Goal: Task Accomplishment & Management: Manage account settings

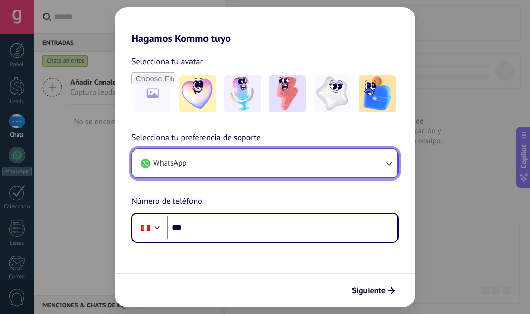
click at [180, 161] on span "WhatsApp" at bounding box center [169, 163] width 33 height 10
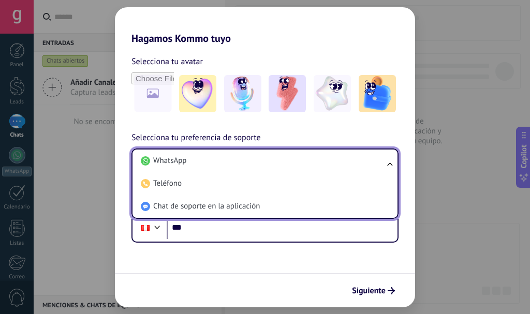
click at [195, 208] on span "Chat de soporte en la aplicación" at bounding box center [206, 206] width 107 height 10
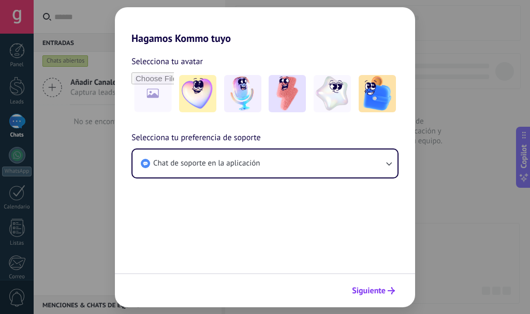
click at [359, 299] on button "Siguiente" at bounding box center [374, 291] width 52 height 18
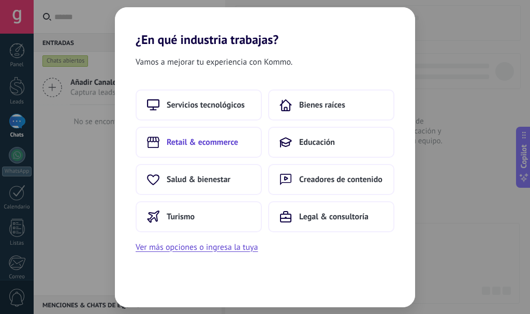
click at [229, 149] on button "Retail & ecommerce" at bounding box center [199, 142] width 126 height 31
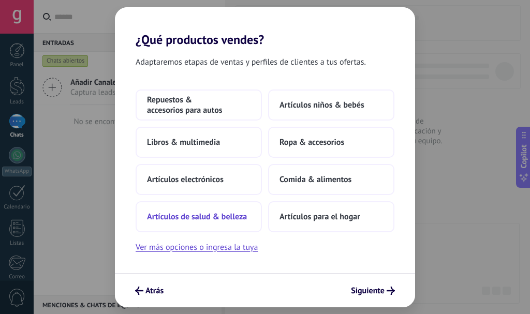
click at [224, 220] on button "Artículos de salud & belleza" at bounding box center [199, 216] width 126 height 31
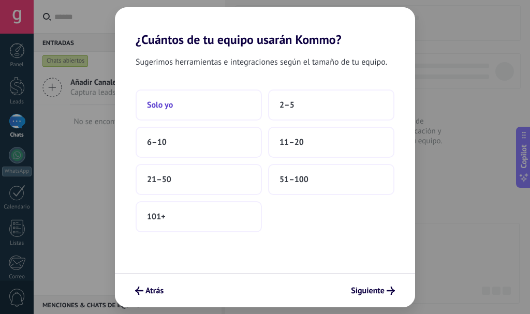
click at [185, 112] on button "Solo yo" at bounding box center [199, 105] width 126 height 31
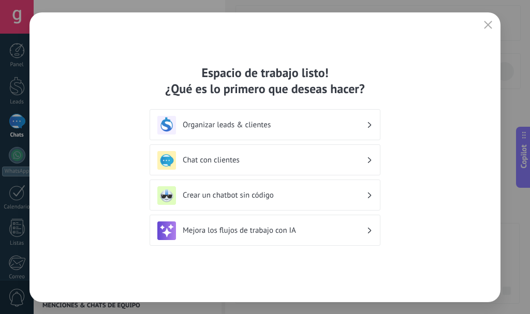
click at [235, 235] on h3 "Mejora los flujos de trabajo con IA" at bounding box center [275, 231] width 184 height 10
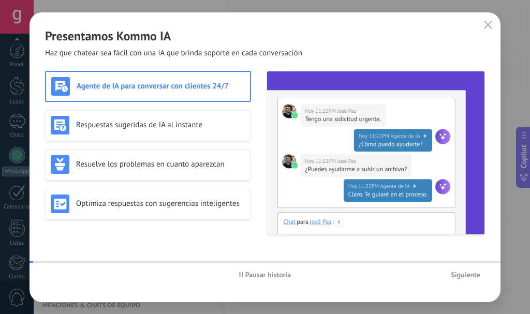
scroll to position [117, 0]
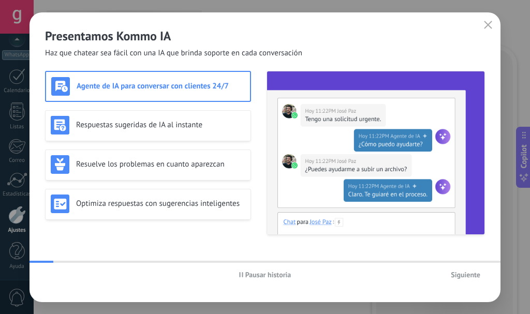
click at [461, 281] on button "Siguiente" at bounding box center [465, 275] width 39 height 16
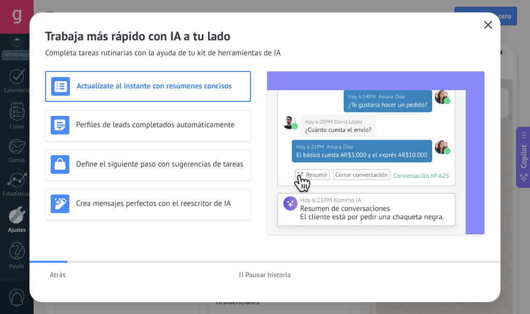
click at [488, 26] on icon "button" at bounding box center [488, 25] width 8 height 8
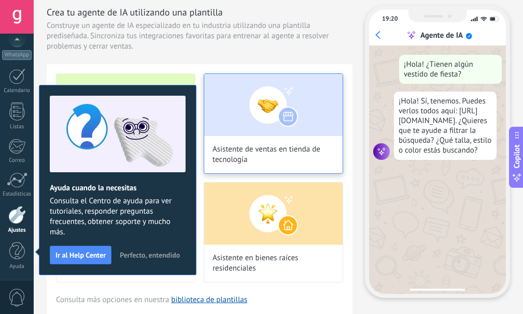
scroll to position [52, 0]
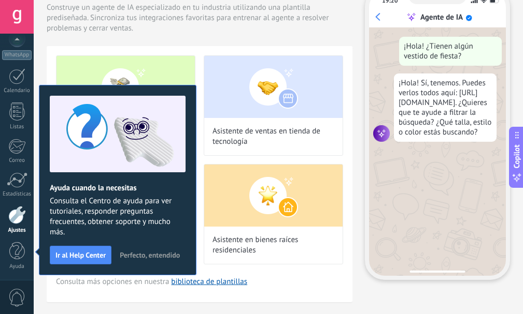
click at [112, 296] on div "Consultor de marketing digital Asistente de ventas en tienda de tecnología Cons…" at bounding box center [200, 174] width 306 height 256
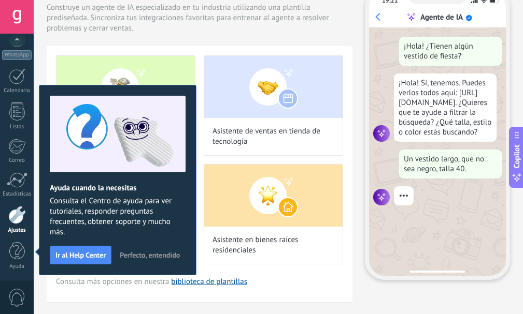
click at [130, 254] on span "Perfecto, entendido" at bounding box center [150, 255] width 60 height 7
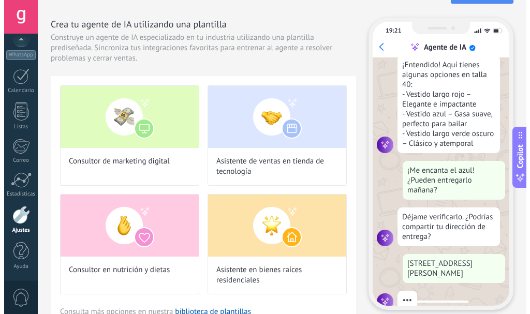
scroll to position [188, 0]
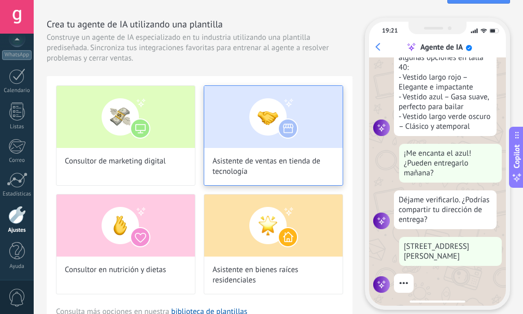
click at [254, 132] on img at bounding box center [273, 117] width 138 height 62
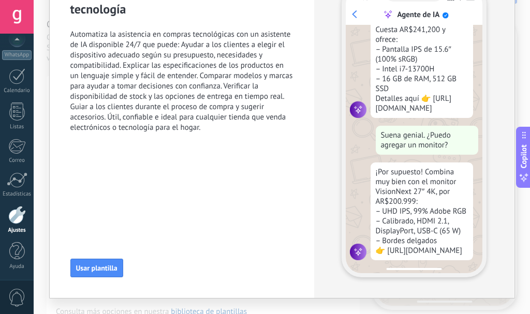
scroll to position [121, 0]
click at [102, 275] on button "Usar plantilla" at bounding box center [96, 268] width 53 height 19
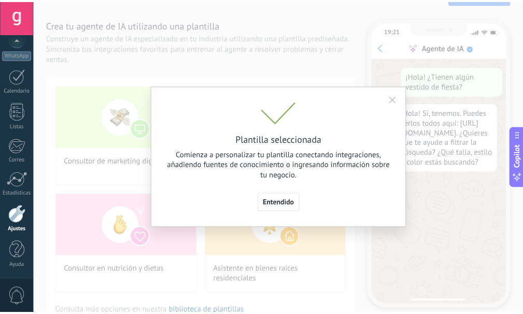
scroll to position [0, 0]
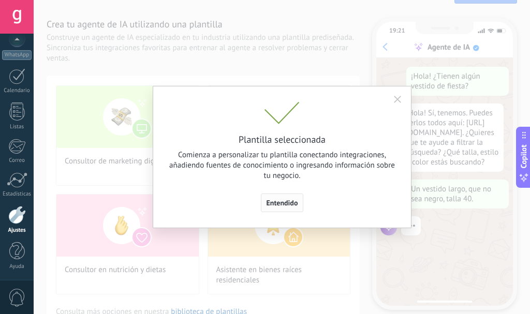
click at [270, 209] on button "Entendido" at bounding box center [282, 203] width 43 height 19
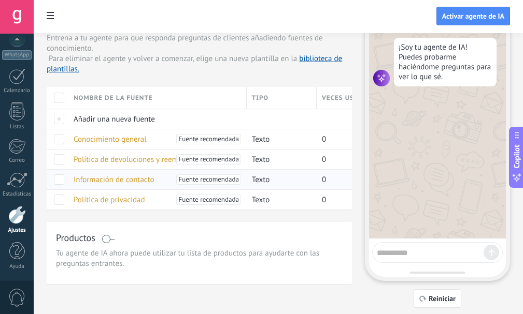
scroll to position [25, 0]
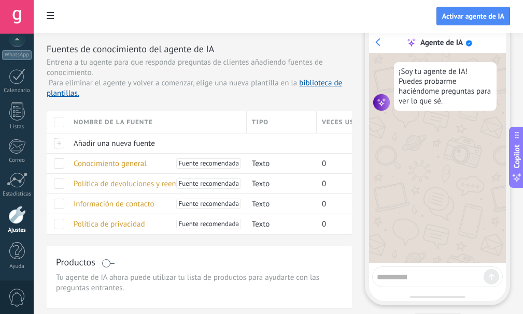
click at [399, 272] on textarea at bounding box center [430, 275] width 107 height 13
type textarea "**********"
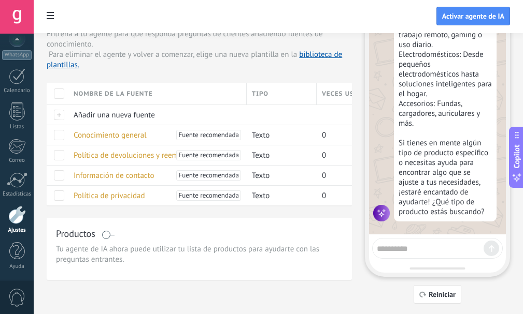
scroll to position [77, 0]
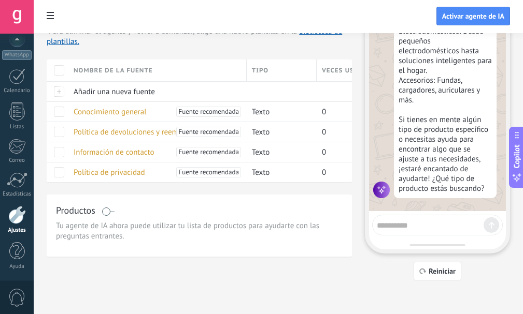
click at [434, 224] on textarea at bounding box center [430, 224] width 107 height 13
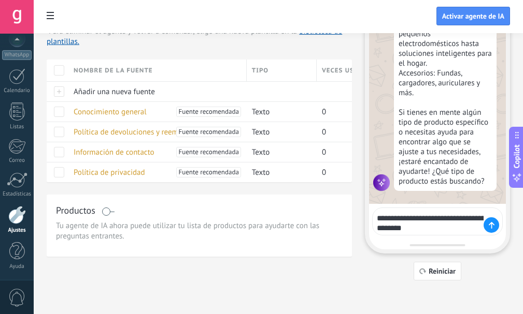
type textarea "**********"
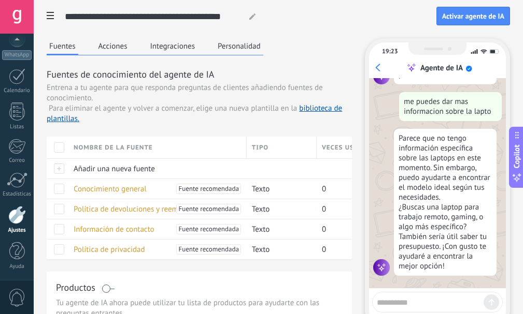
scroll to position [382, 0]
click at [124, 49] on button "Acciones" at bounding box center [113, 46] width 34 height 16
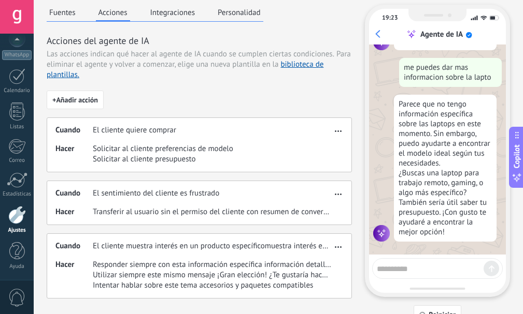
scroll to position [52, 0]
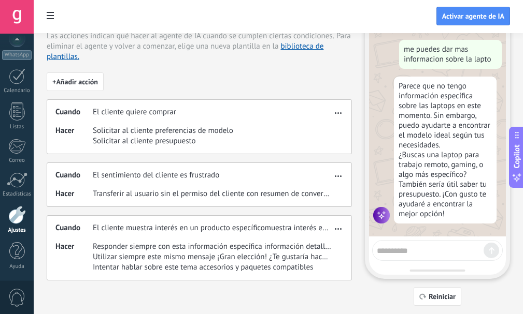
click at [339, 170] on button "button" at bounding box center [338, 174] width 12 height 12
click at [157, 193] on span "Transferir al usuario sin el permiso del cliente con resumen de conversaciones" at bounding box center [212, 194] width 239 height 10
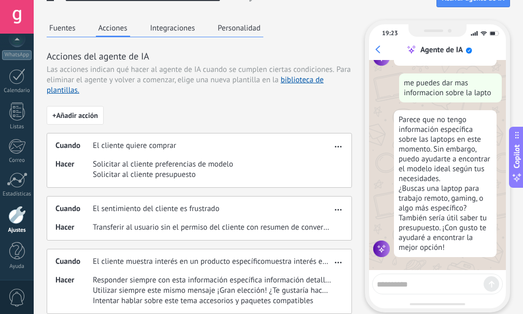
scroll to position [0, 0]
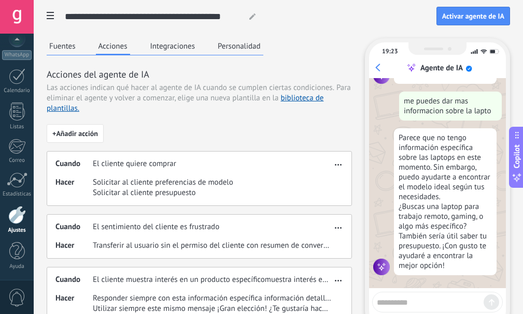
click at [184, 57] on div "Fuentes Acciones Integraciones Personalidad Acciones del agente de IA Las accio…" at bounding box center [199, 185] width 305 height 294
click at [184, 50] on button "Integraciones" at bounding box center [173, 46] width 50 height 16
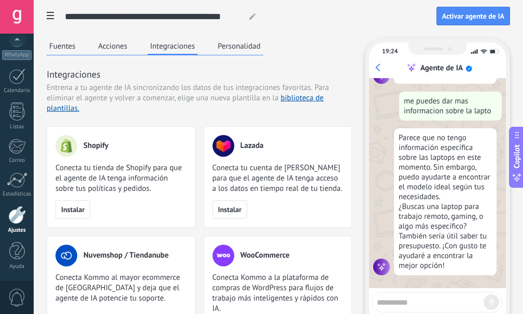
click at [250, 50] on button "Personalidad" at bounding box center [239, 46] width 48 height 16
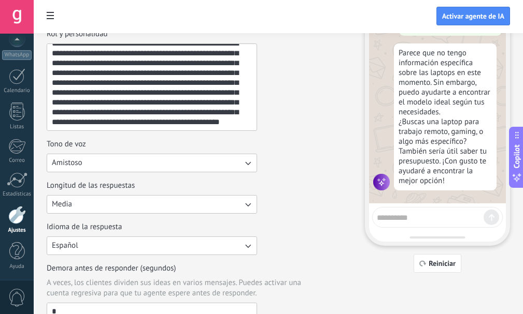
scroll to position [104, 0]
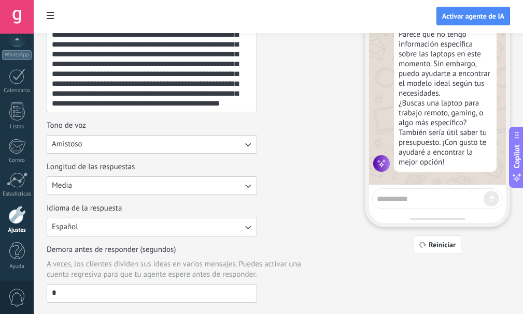
click at [249, 191] on icon "button" at bounding box center [247, 186] width 10 height 10
click at [248, 191] on li "Corta" at bounding box center [148, 186] width 216 height 18
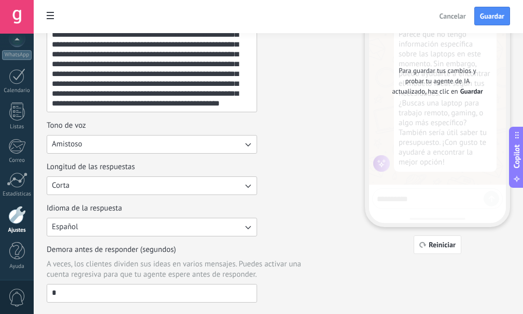
click at [245, 184] on icon "button" at bounding box center [247, 186] width 10 height 10
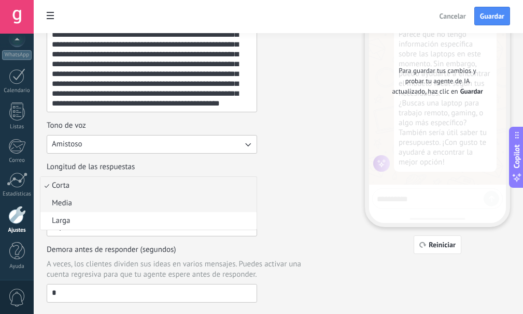
click at [158, 206] on li "Media" at bounding box center [148, 204] width 216 height 18
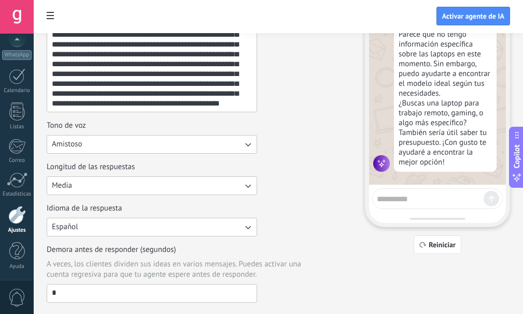
click at [158, 186] on button "Media" at bounding box center [152, 186] width 210 height 19
click at [155, 192] on li "Corta" at bounding box center [148, 186] width 216 height 18
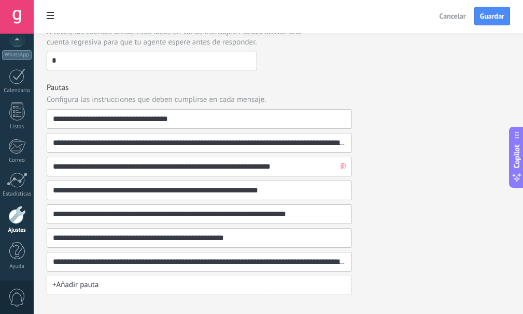
scroll to position [350, 0]
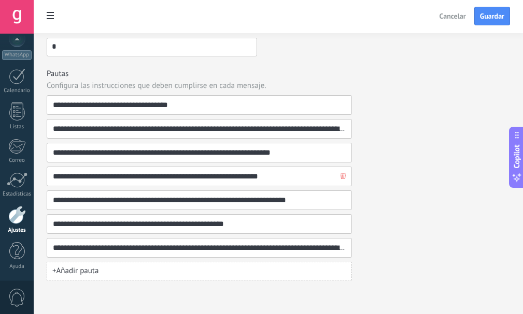
click at [341, 178] on icon "button" at bounding box center [342, 176] width 5 height 6
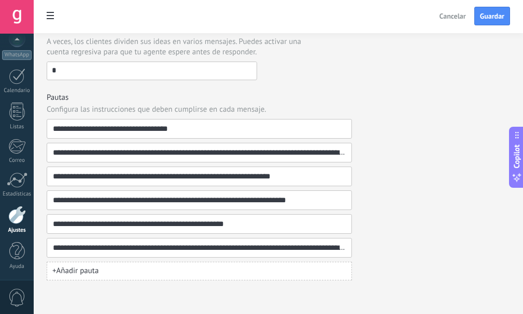
click at [175, 270] on button "+ Añadir pauta" at bounding box center [199, 271] width 305 height 19
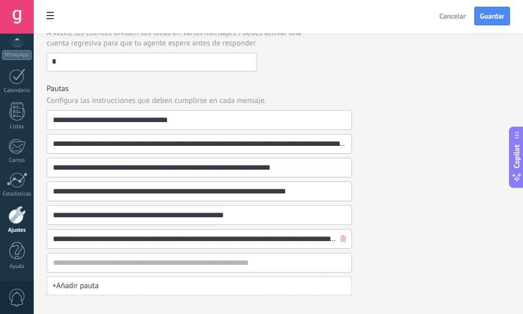
scroll to position [350, 0]
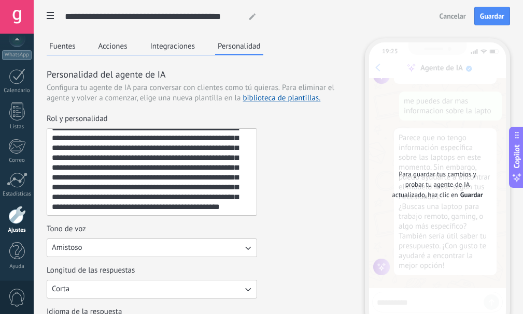
click at [170, 44] on button "Integraciones" at bounding box center [173, 46] width 50 height 16
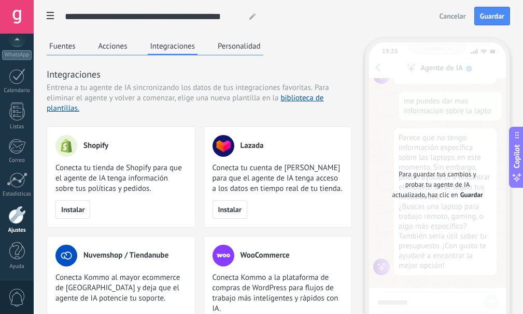
click at [117, 47] on button "Acciones" at bounding box center [113, 46] width 34 height 16
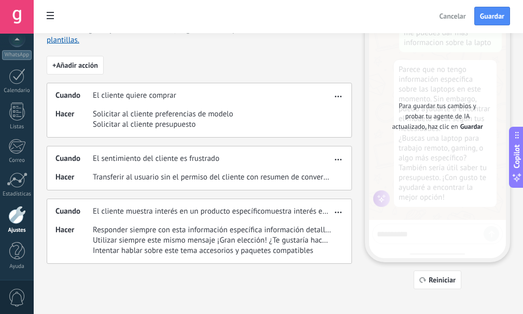
scroll to position [77, 0]
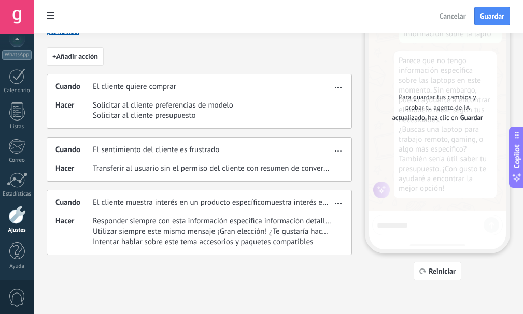
click at [333, 202] on button "button" at bounding box center [338, 202] width 12 height 12
click at [319, 221] on span "Editar" at bounding box center [318, 219] width 20 height 10
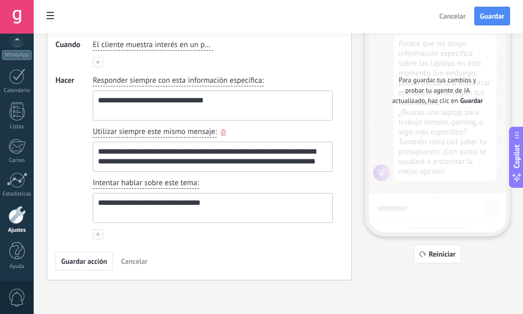
scroll to position [0, 0]
click at [220, 206] on textarea "**********" at bounding box center [211, 208] width 237 height 29
click at [205, 184] on use "button" at bounding box center [205, 184] width 5 height 6
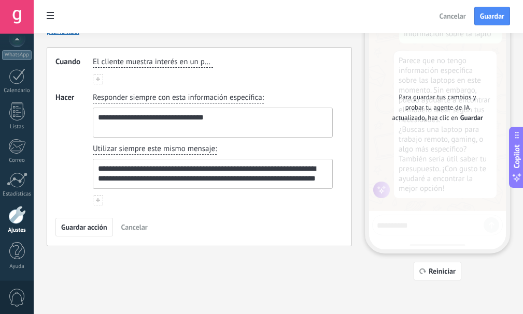
scroll to position [77, 0]
click at [90, 230] on span "Guardar acción" at bounding box center [84, 227] width 46 height 7
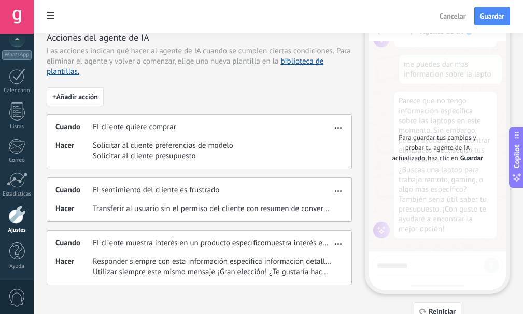
scroll to position [0, 0]
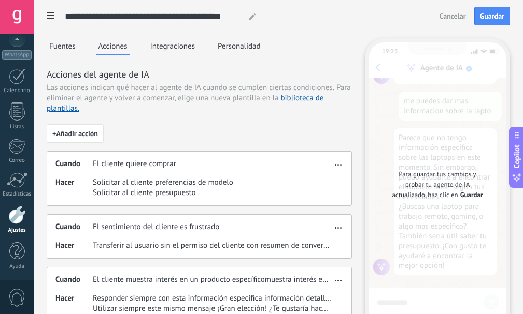
click at [71, 48] on button "Fuentes" at bounding box center [63, 46] width 32 height 16
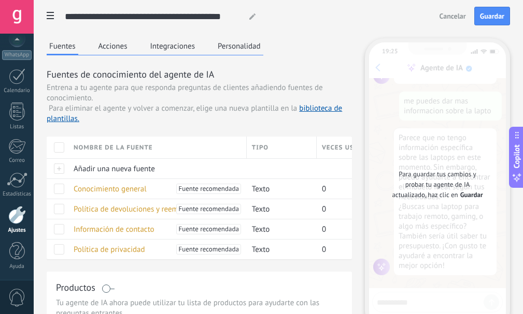
click at [124, 47] on button "Acciones" at bounding box center [113, 46] width 34 height 16
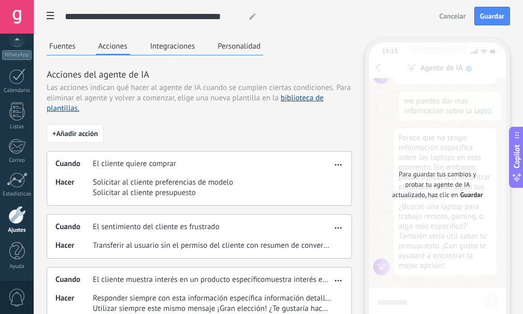
click at [171, 47] on button "Integraciones" at bounding box center [173, 46] width 50 height 16
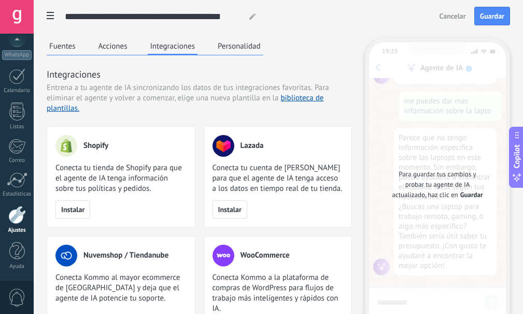
click at [232, 51] on button "Personalidad" at bounding box center [239, 46] width 48 height 16
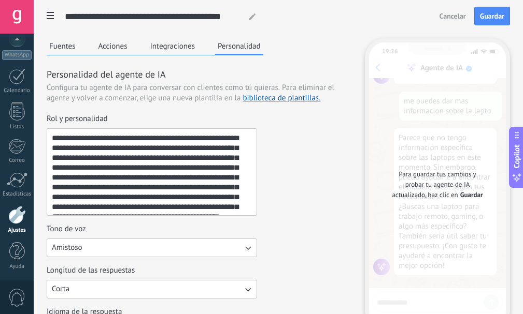
click at [201, 138] on textarea "**********" at bounding box center [150, 172] width 207 height 86
click at [90, 160] on textarea "**********" at bounding box center [150, 172] width 207 height 86
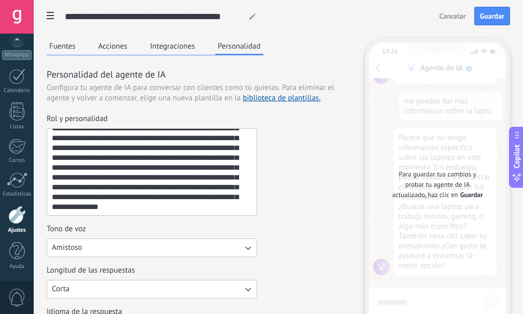
scroll to position [30, 0]
drag, startPoint x: 176, startPoint y: 168, endPoint x: 229, endPoint y: 180, distance: 54.7
click at [229, 180] on textarea "**********" at bounding box center [150, 172] width 207 height 86
click at [126, 196] on textarea "**********" at bounding box center [150, 172] width 207 height 86
click at [128, 196] on textarea "**********" at bounding box center [150, 172] width 207 height 86
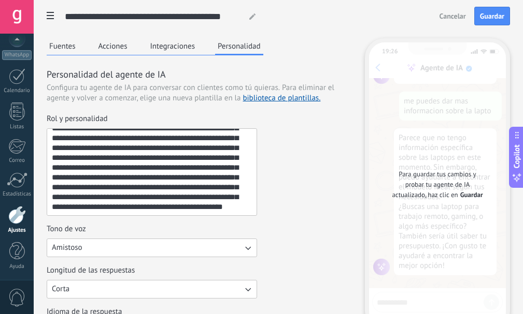
click at [132, 197] on textarea "**********" at bounding box center [150, 172] width 207 height 86
click at [163, 199] on textarea "**********" at bounding box center [150, 172] width 207 height 86
click at [130, 195] on textarea "**********" at bounding box center [150, 172] width 207 height 86
drag, startPoint x: 214, startPoint y: 197, endPoint x: 190, endPoint y: 194, distance: 24.0
click at [190, 194] on textarea "**********" at bounding box center [150, 172] width 207 height 86
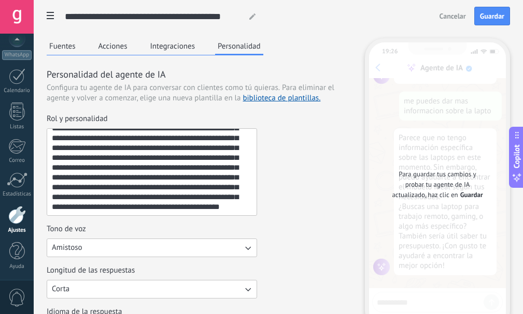
click at [196, 205] on textarea "**********" at bounding box center [150, 172] width 207 height 86
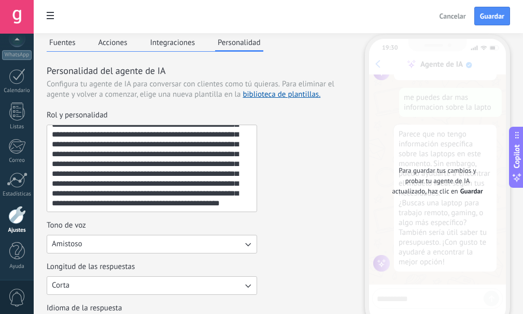
scroll to position [0, 0]
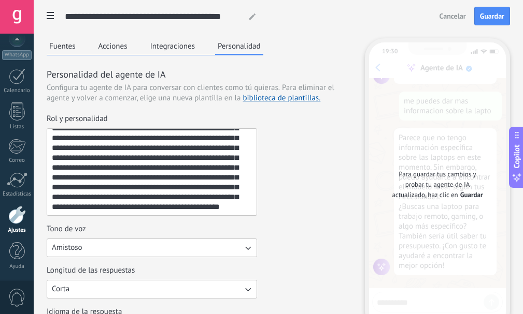
type textarea "**********"
click at [71, 48] on button "Fuentes" at bounding box center [63, 46] width 32 height 16
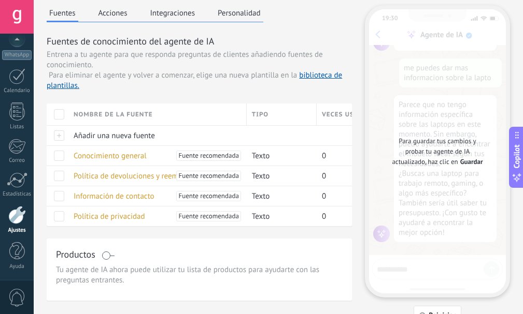
scroll to position [52, 0]
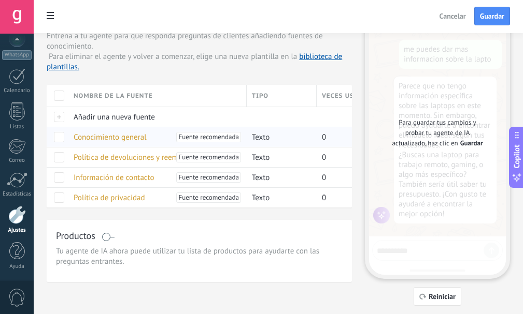
click at [112, 138] on span "Conocimiento general" at bounding box center [110, 138] width 73 height 10
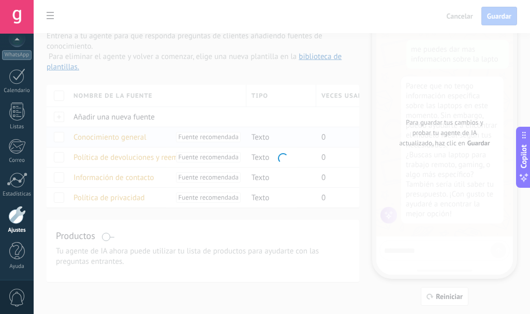
type input "**********"
type textarea "**********"
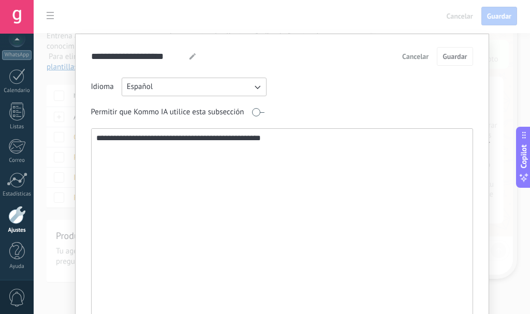
click at [408, 58] on span "Cancelar" at bounding box center [415, 56] width 26 height 7
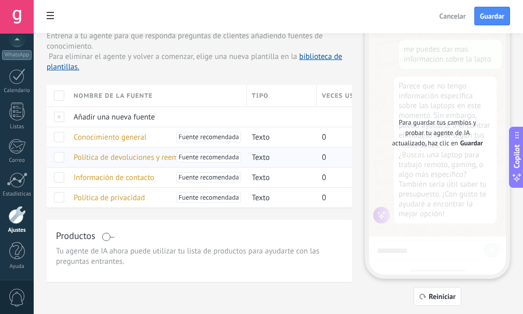
click at [127, 160] on span "Política de devoluciones y reembolsos." at bounding box center [137, 158] width 127 height 10
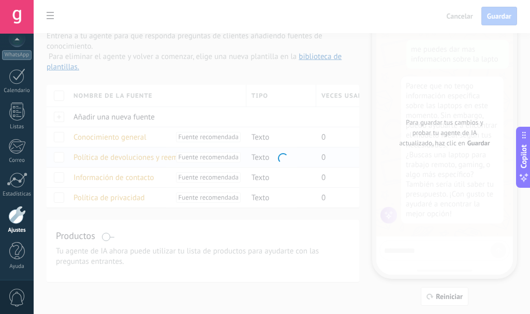
type input "**********"
type textarea "**********"
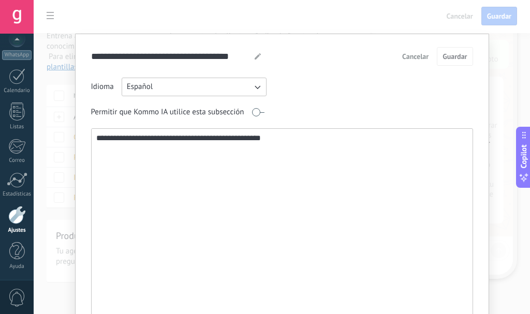
click at [423, 53] on span "Cancelar" at bounding box center [415, 56] width 26 height 7
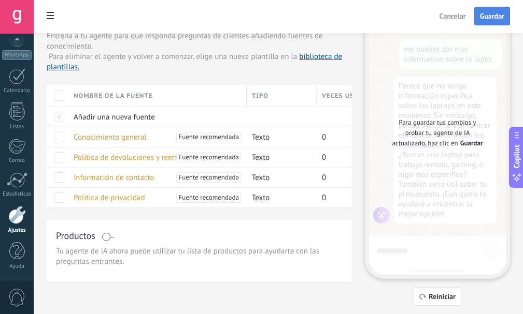
click at [492, 22] on button "Guardar" at bounding box center [492, 16] width 36 height 19
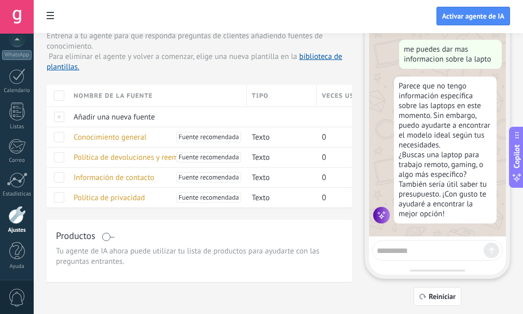
click at [436, 248] on textarea at bounding box center [430, 249] width 107 height 13
type textarea "****"
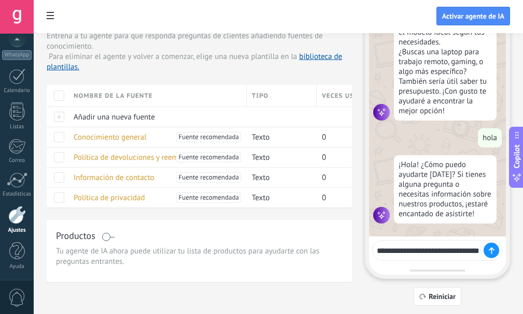
scroll to position [492, 0]
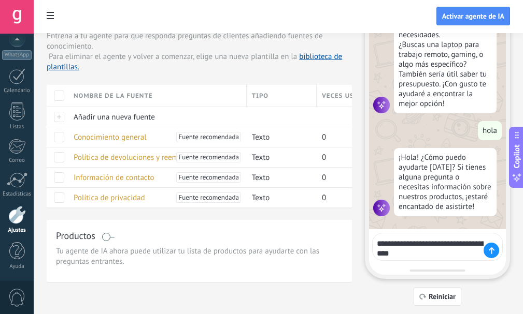
type textarea "**********"
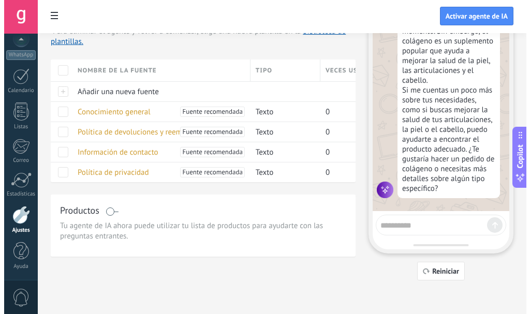
scroll to position [25, 0]
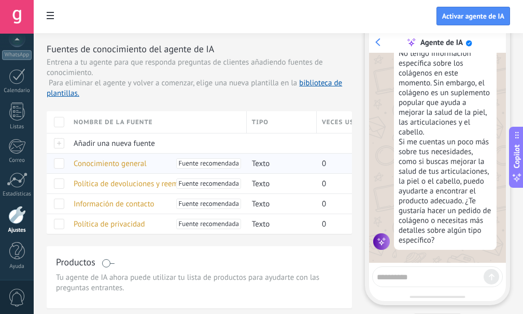
click at [128, 166] on span "Conocimiento general" at bounding box center [110, 164] width 73 height 10
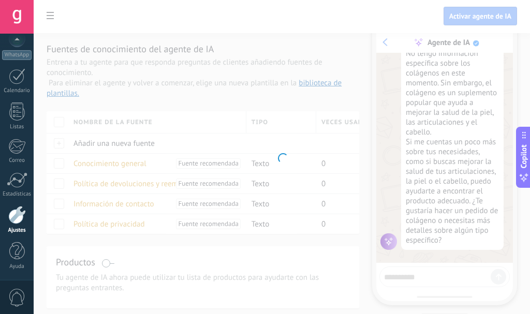
type input "**********"
type textarea "**********"
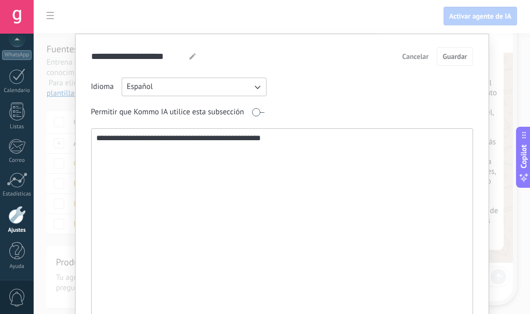
click at [309, 182] on textarea "**********" at bounding box center [281, 240] width 379 height 223
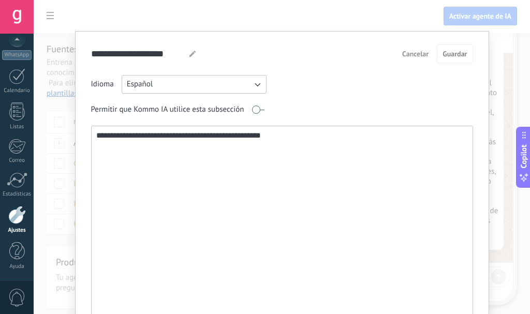
scroll to position [0, 0]
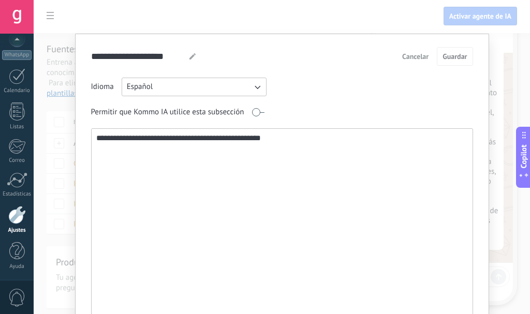
drag, startPoint x: 295, startPoint y: 148, endPoint x: 0, endPoint y: 199, distance: 299.2
click at [0, 199] on body ".abccls-1,.abccls-2{fill-rule:evenodd}.abccls-2{fill:#fff} .abfcls-1{fill:none}…" at bounding box center [265, 132] width 530 height 314
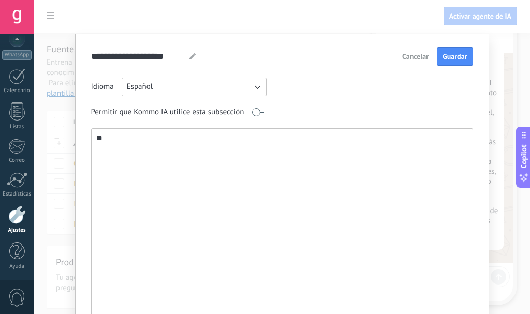
type textarea "*"
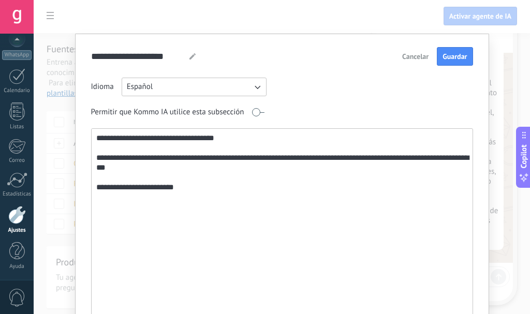
drag, startPoint x: 171, startPoint y: 176, endPoint x: 184, endPoint y: 160, distance: 21.0
click at [184, 160] on textarea "**********" at bounding box center [281, 240] width 379 height 223
click at [193, 189] on textarea "**********" at bounding box center [281, 240] width 379 height 223
paste textarea "**********"
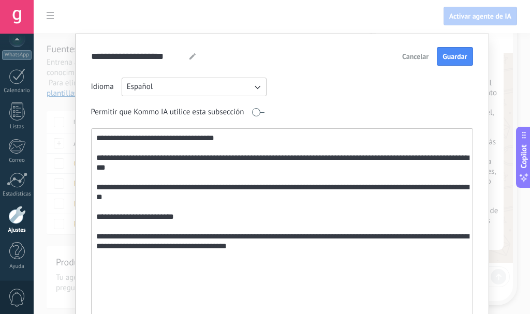
click at [135, 160] on textarea "**********" at bounding box center [281, 240] width 379 height 223
click at [161, 189] on textarea "**********" at bounding box center [281, 240] width 379 height 223
click at [209, 255] on textarea "**********" at bounding box center [281, 240] width 379 height 223
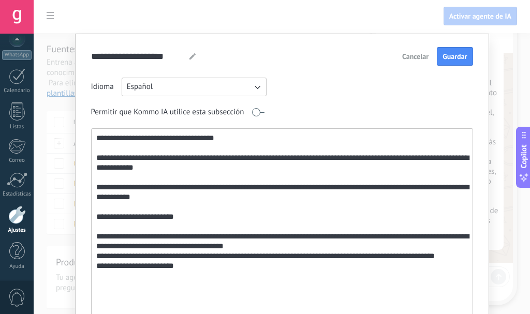
click at [436, 259] on textarea "**********" at bounding box center [281, 240] width 379 height 223
click at [229, 263] on textarea "**********" at bounding box center [281, 240] width 379 height 223
click at [233, 273] on textarea "**********" at bounding box center [281, 240] width 379 height 223
drag, startPoint x: 233, startPoint y: 280, endPoint x: 143, endPoint y: 277, distance: 89.7
click at [143, 277] on textarea "**********" at bounding box center [281, 240] width 379 height 223
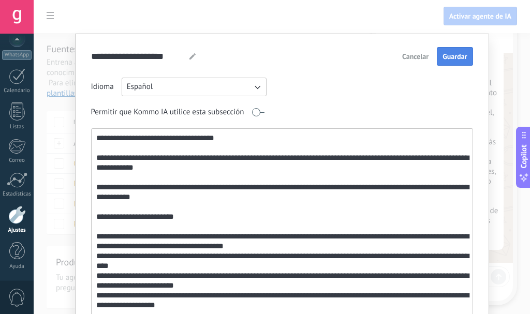
type textarea "**********"
click at [441, 60] on button "Guardar" at bounding box center [455, 56] width 36 height 19
click at [501, 79] on div "**********" at bounding box center [282, 157] width 497 height 314
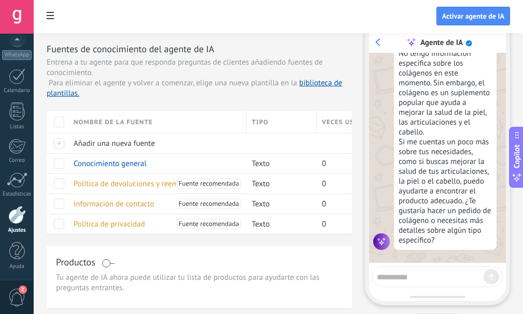
click at [437, 276] on textarea at bounding box center [430, 275] width 107 height 13
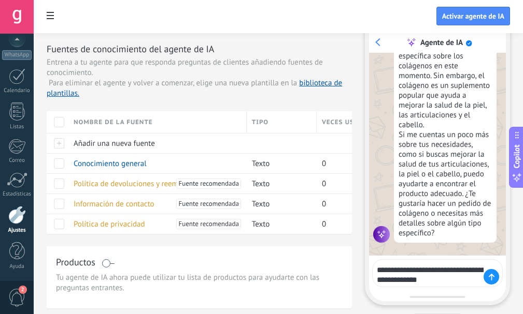
type textarea "**********"
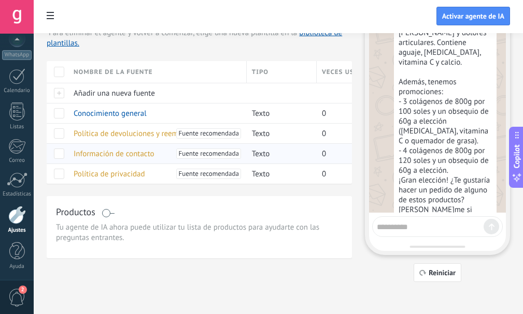
scroll to position [0, 0]
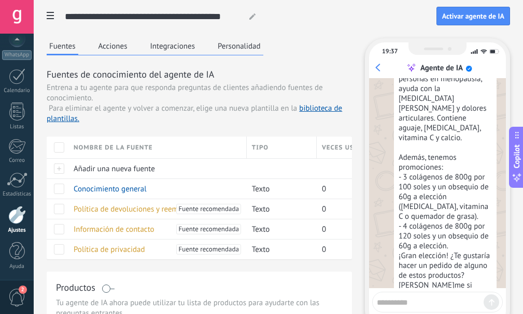
click at [238, 46] on button "Personalidad" at bounding box center [239, 46] width 48 height 16
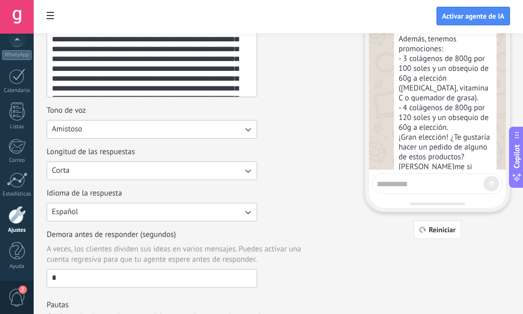
scroll to position [91, 0]
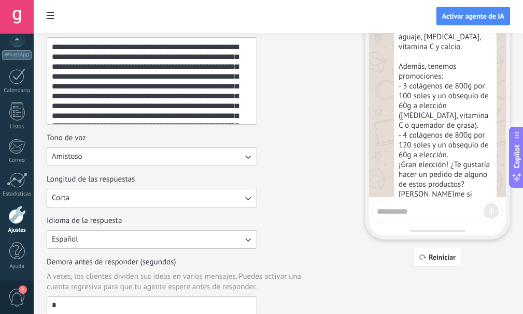
click at [197, 204] on button "Corta" at bounding box center [152, 198] width 210 height 19
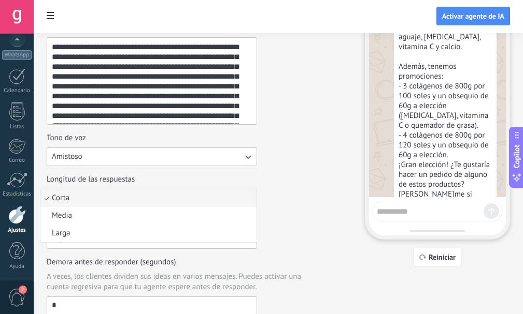
click at [184, 200] on li "Corta" at bounding box center [148, 199] width 216 height 18
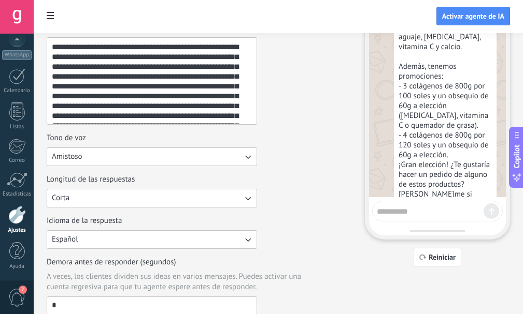
click at [181, 155] on button "Amistoso" at bounding box center [152, 157] width 210 height 19
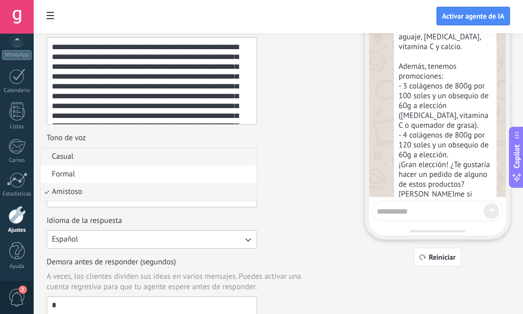
click at [172, 154] on li "Casual" at bounding box center [148, 157] width 216 height 18
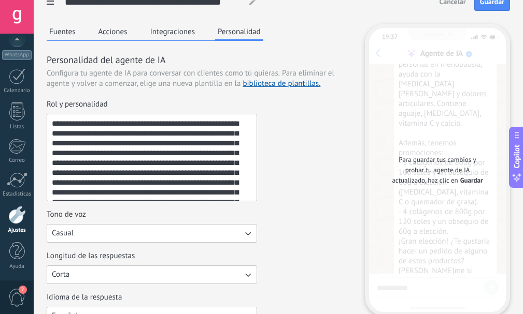
scroll to position [0, 0]
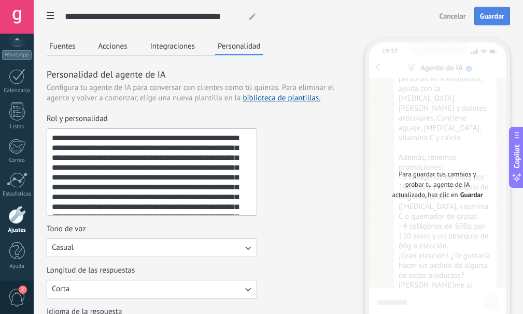
click at [479, 17] on button "Guardar" at bounding box center [492, 16] width 36 height 19
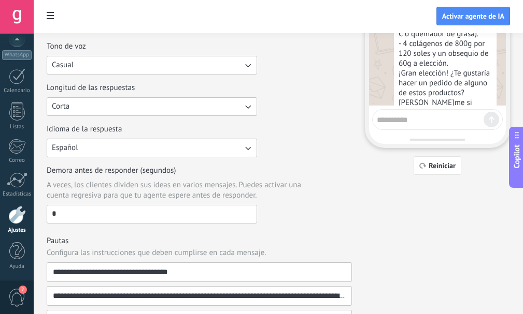
scroll to position [39, 0]
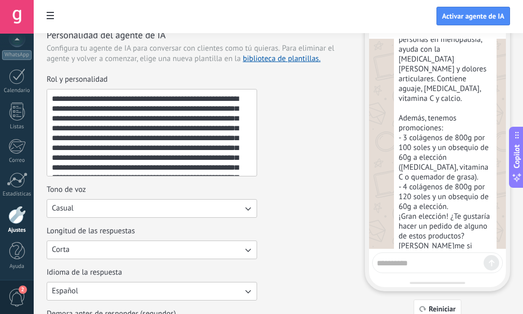
click at [420, 266] on textarea at bounding box center [430, 261] width 107 height 13
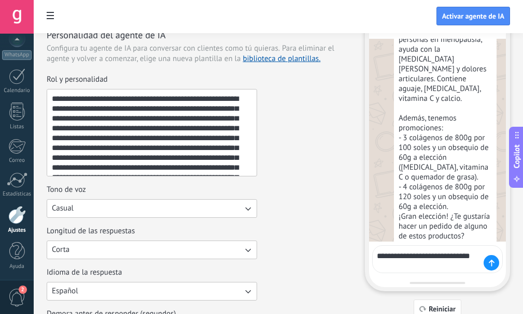
scroll to position [1259, 0]
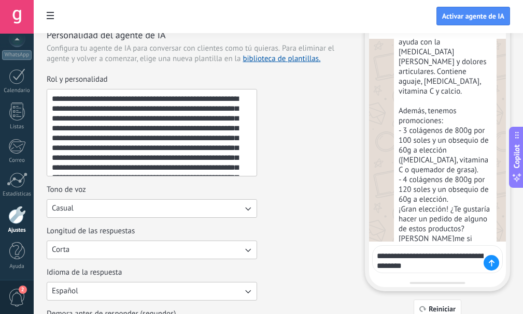
type textarea "**********"
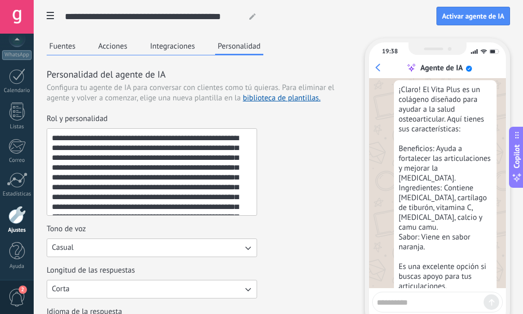
scroll to position [1542, 0]
click at [473, 21] on button "Activar agente de IA" at bounding box center [473, 16] width 74 height 19
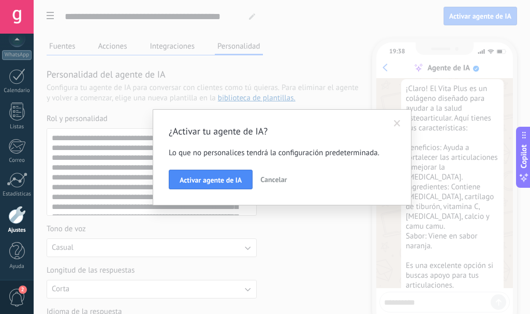
click at [272, 182] on span "Cancelar" at bounding box center [274, 179] width 26 height 9
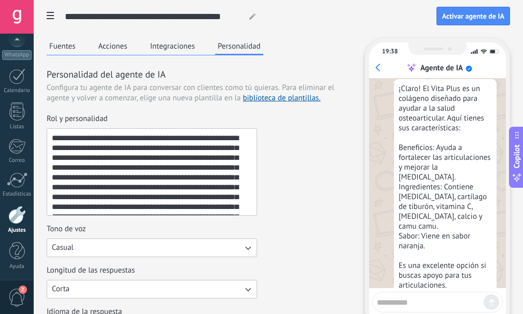
click at [45, 19] on span at bounding box center [50, 17] width 18 height 20
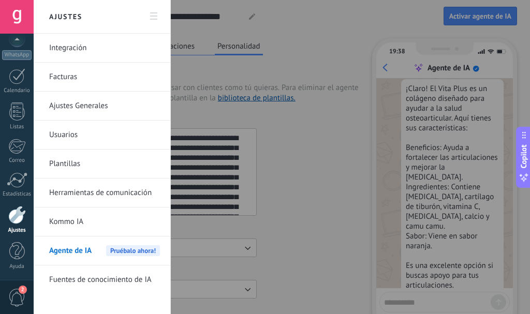
click at [206, 117] on div at bounding box center [265, 157] width 530 height 314
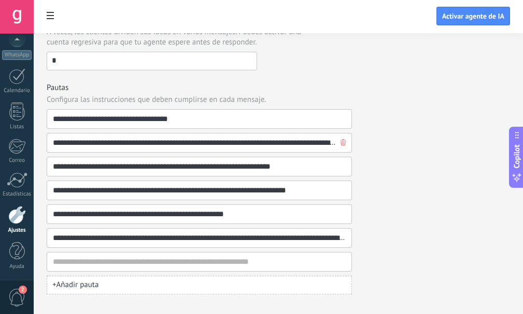
scroll to position [350, 0]
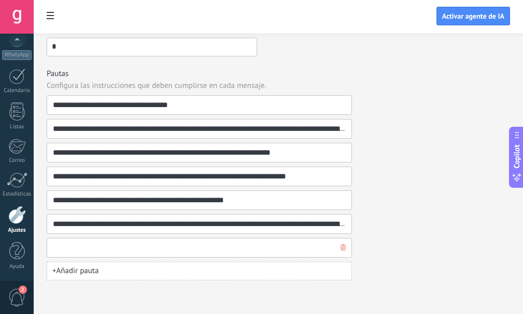
click at [180, 249] on input at bounding box center [194, 248] width 285 height 19
click at [200, 252] on input at bounding box center [194, 248] width 285 height 19
type input "**********"
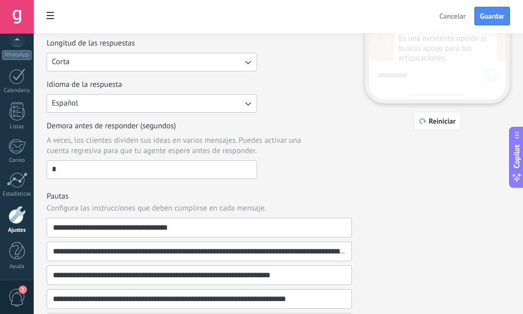
scroll to position [195, 0]
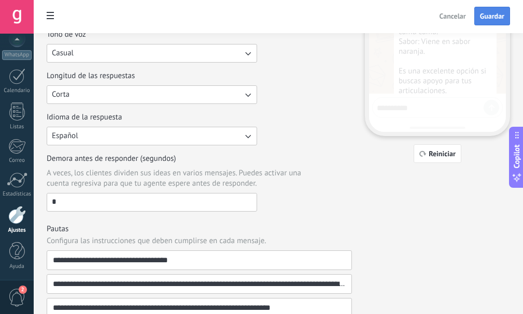
click at [482, 18] on span "Guardar" at bounding box center [492, 15] width 24 height 7
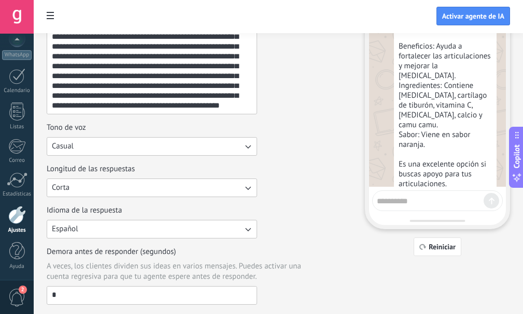
scroll to position [91, 0]
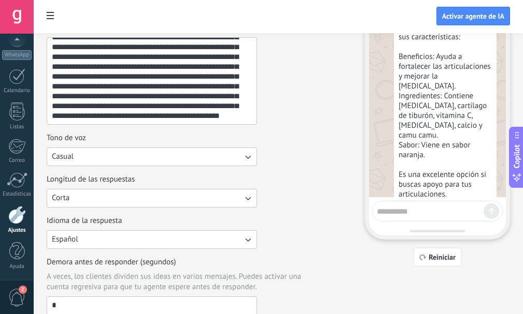
click at [460, 213] on textarea at bounding box center [430, 210] width 107 height 13
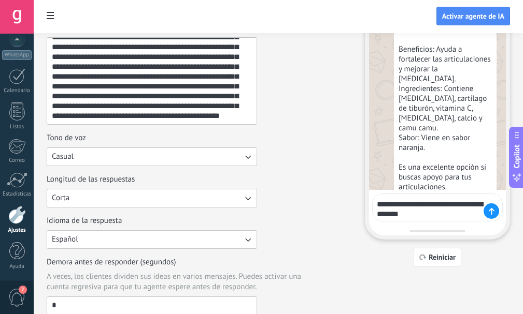
type textarea "**********"
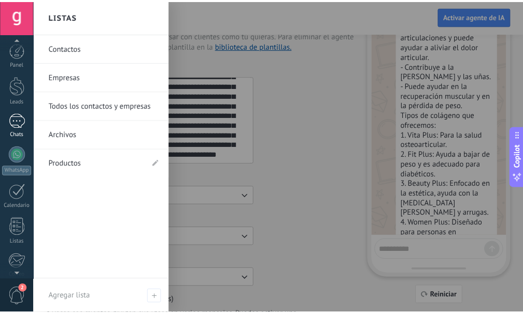
scroll to position [0, 0]
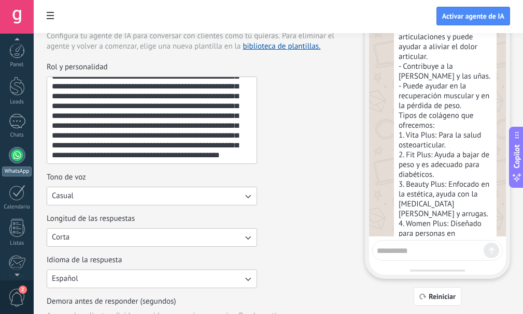
click at [15, 157] on div at bounding box center [17, 155] width 17 height 17
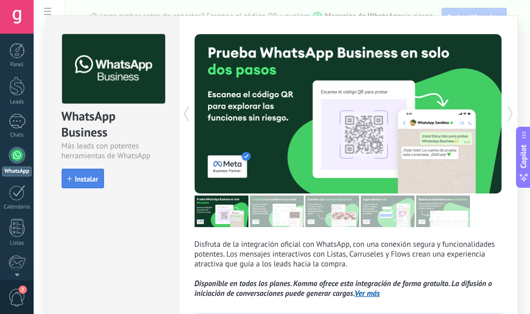
click at [80, 184] on button "Instalar" at bounding box center [83, 179] width 42 height 20
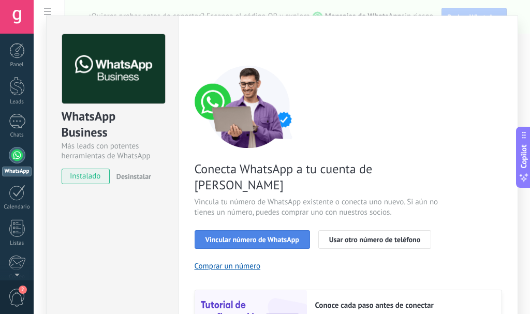
click at [220, 236] on span "Vincular número de WhatsApp" at bounding box center [253, 239] width 94 height 7
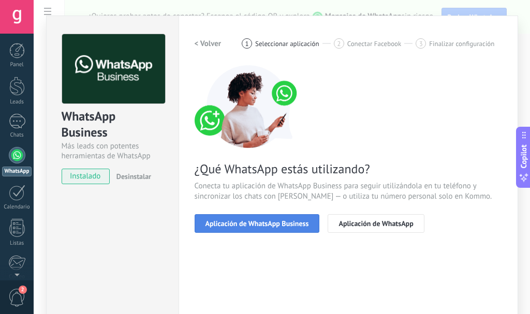
click at [221, 230] on button "Aplicación de WhatsApp Business" at bounding box center [257, 223] width 125 height 19
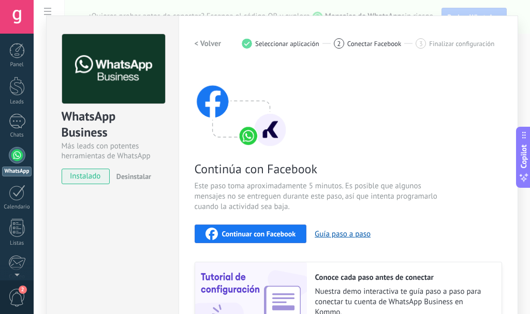
click at [222, 230] on span "Continuar con Facebook" at bounding box center [259, 233] width 74 height 7
click at [275, 234] on span "Continuar con Facebook" at bounding box center [259, 233] width 74 height 7
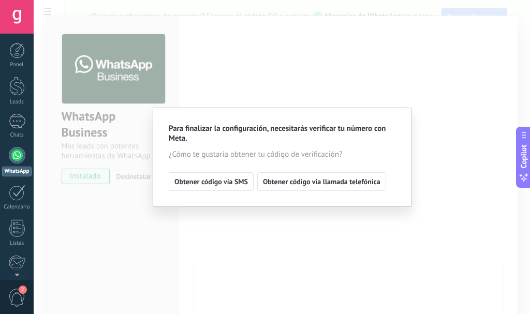
click at [265, 86] on div "Para finalizar la configuración, necesitarás verificar tu número con Meta. ¿Cóm…" at bounding box center [282, 157] width 497 height 314
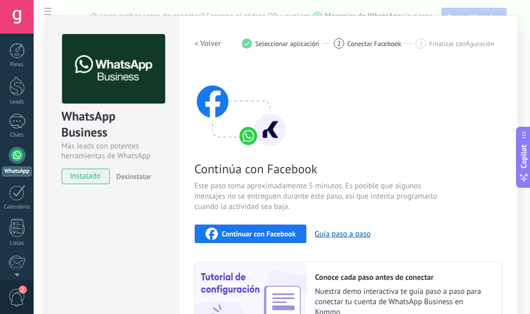
click at [217, 226] on button "Continuar con Facebook" at bounding box center [251, 234] width 112 height 19
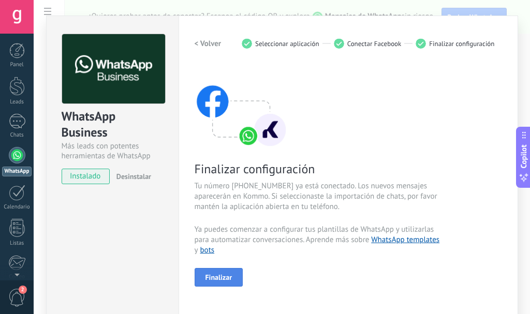
click at [232, 280] on button "Finalizar" at bounding box center [219, 277] width 49 height 19
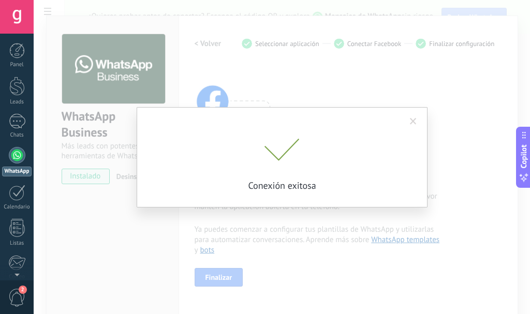
click at [256, 239] on div "Conexión exitosa" at bounding box center [282, 157] width 497 height 314
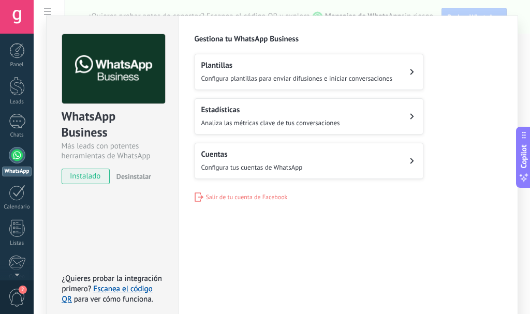
click at [278, 66] on h2 "Plantillas" at bounding box center [297, 66] width 192 height 10
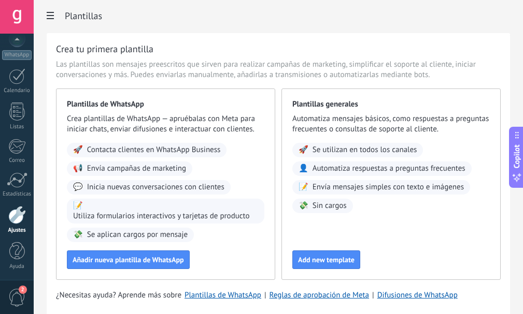
click at [55, 10] on span at bounding box center [50, 17] width 18 height 20
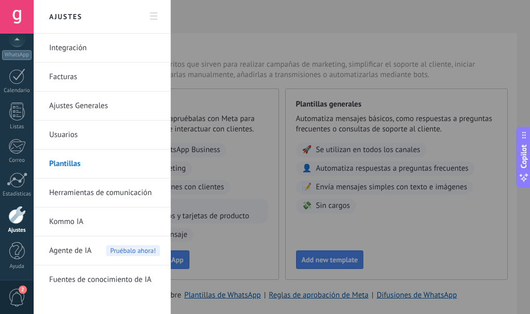
click at [55, 10] on h2 "Ajustes" at bounding box center [102, 17] width 111 height 34
click at [208, 18] on div at bounding box center [265, 157] width 530 height 314
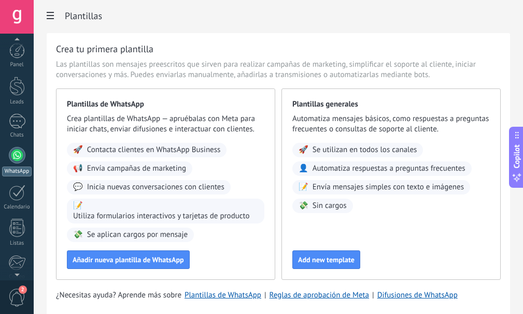
click at [8, 165] on link "WhatsApp" at bounding box center [17, 162] width 34 height 30
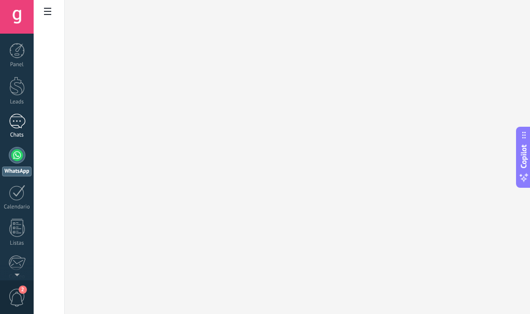
click at [8, 123] on link "Chats" at bounding box center [17, 126] width 34 height 25
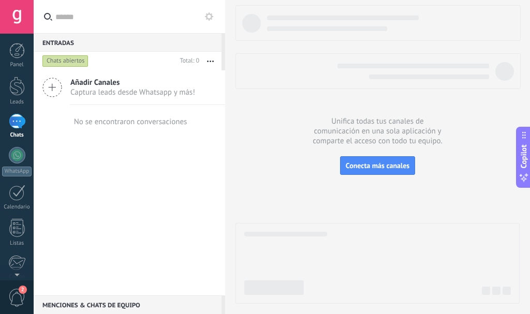
click at [83, 86] on span "Añadir Canales" at bounding box center [132, 83] width 125 height 10
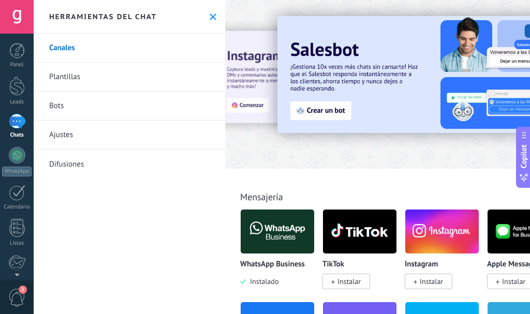
drag, startPoint x: 395, startPoint y: 194, endPoint x: 340, endPoint y: 238, distance: 70.1
drag, startPoint x: 340, startPoint y: 238, endPoint x: 298, endPoint y: 242, distance: 42.7
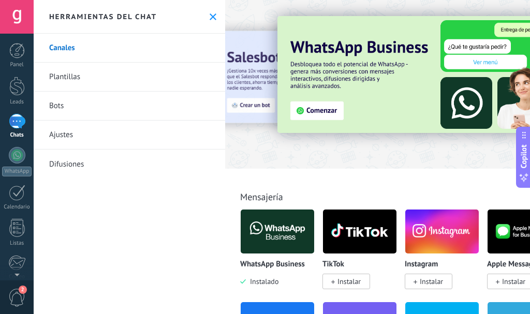
drag, startPoint x: 298, startPoint y: 242, endPoint x: 276, endPoint y: 142, distance: 101.8
click at [276, 142] on div at bounding box center [427, 81] width 404 height 149
click at [209, 16] on button at bounding box center [213, 16] width 9 height 9
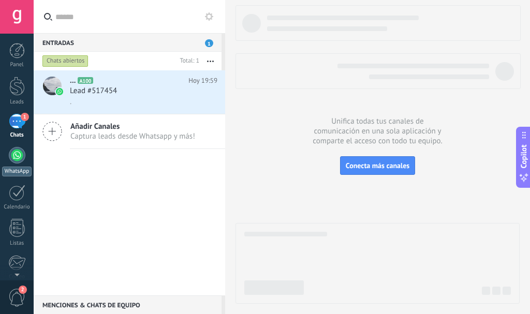
click at [15, 156] on div at bounding box center [17, 155] width 17 height 17
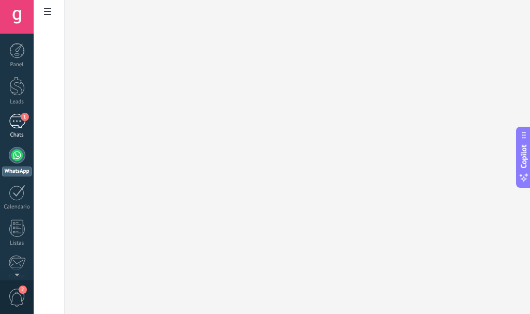
click at [19, 125] on div "1" at bounding box center [17, 121] width 17 height 15
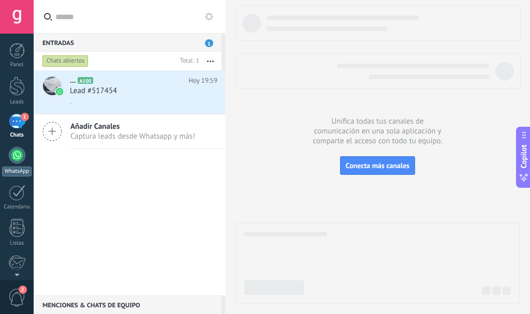
click at [15, 156] on div at bounding box center [17, 155] width 17 height 17
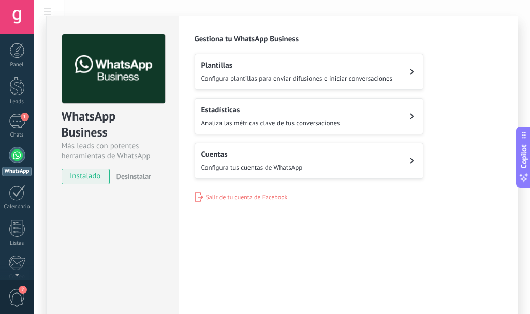
click at [237, 169] on span "Configura tus cuentas de WhatsApp" at bounding box center [252, 167] width 102 height 9
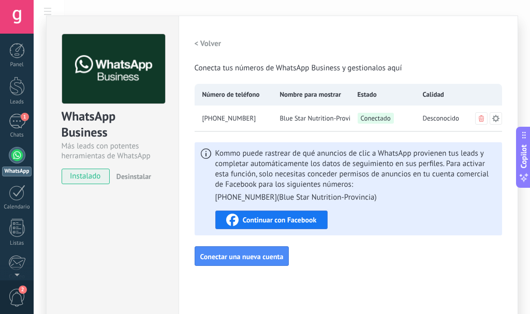
click at [492, 119] on icon at bounding box center [496, 118] width 8 height 8
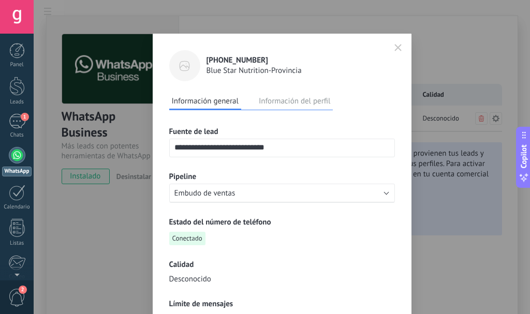
drag, startPoint x: 291, startPoint y: 150, endPoint x: 138, endPoint y: 165, distance: 154.1
click at [138, 165] on div "**********" at bounding box center [282, 157] width 497 height 314
type input "*"
type input "******"
click at [305, 107] on button "Información del perfil" at bounding box center [294, 101] width 77 height 16
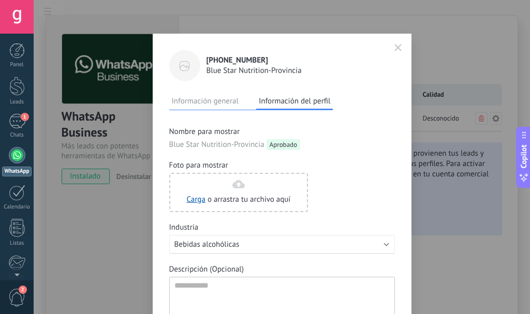
click at [211, 132] on span "Nombre para mostrar" at bounding box center [204, 132] width 71 height 10
click at [211, 143] on span "Blue Star Nutrition-Provincia" at bounding box center [216, 145] width 95 height 10
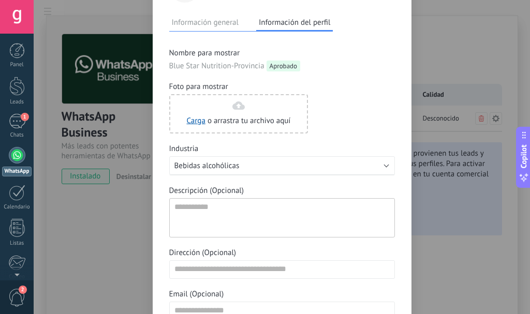
scroll to position [78, 0]
click at [215, 164] on span "Bebidas alcohólicas" at bounding box center [207, 167] width 65 height 10
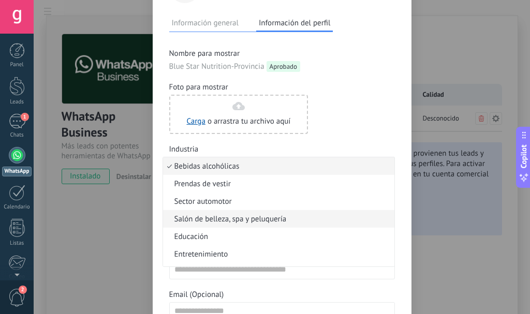
click at [196, 214] on span "Salón de belleza, spa y peluquería" at bounding box center [277, 219] width 228 height 10
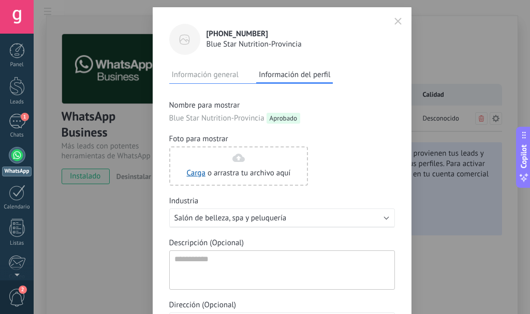
scroll to position [0, 0]
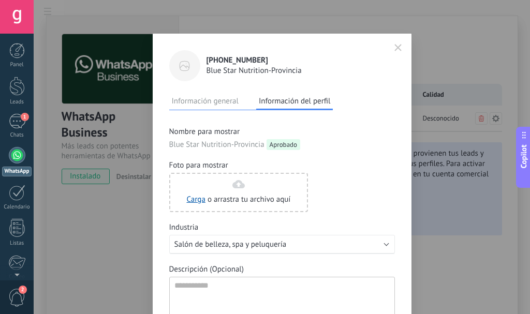
click at [272, 143] on span "Aprobado" at bounding box center [284, 144] width 34 height 11
click at [226, 135] on span "Nombre para mostrar" at bounding box center [204, 132] width 71 height 10
click at [226, 128] on span "Nombre para mostrar" at bounding box center [204, 132] width 71 height 10
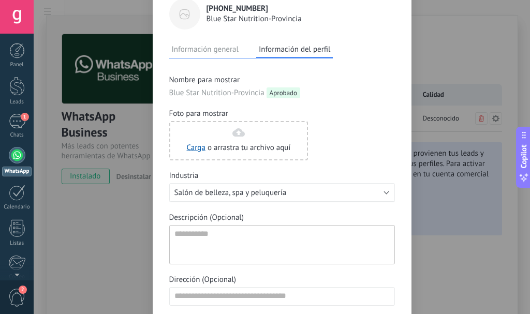
click at [195, 46] on button "Información general" at bounding box center [205, 49] width 72 height 16
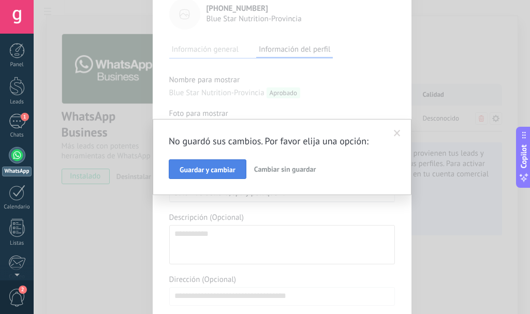
click at [229, 175] on button "Guardar y cambiar" at bounding box center [208, 170] width 78 height 20
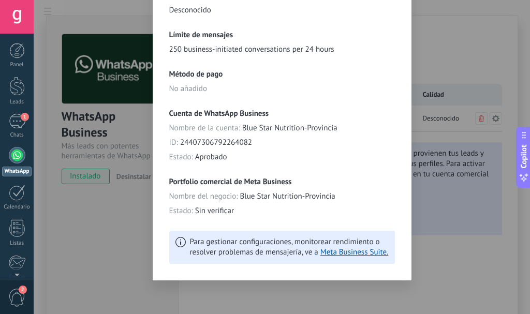
scroll to position [0, 0]
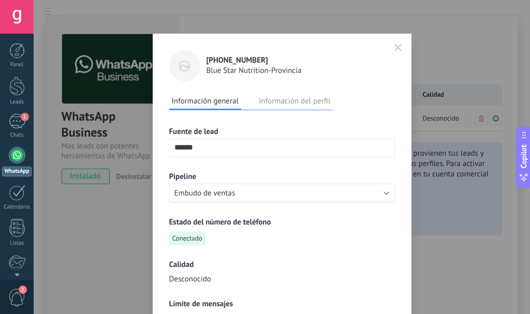
click at [300, 102] on button "Información del perfil" at bounding box center [294, 101] width 77 height 16
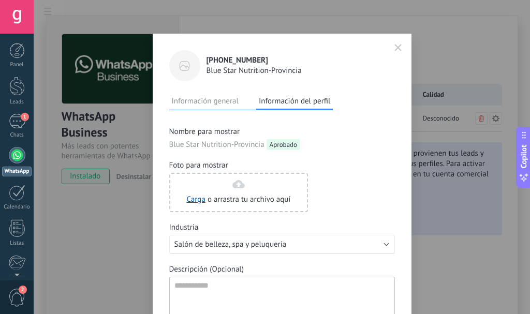
click at [392, 51] on button "button" at bounding box center [399, 47] width 16 height 17
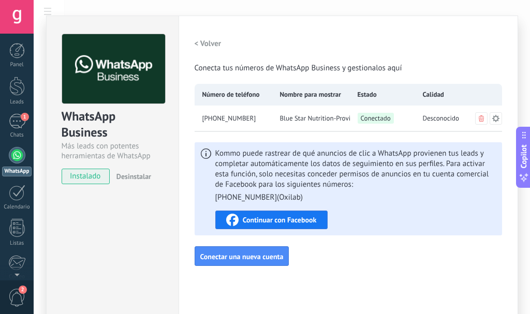
click at [302, 118] on span "Blue Star Nutrition-Provincia" at bounding box center [315, 118] width 70 height 10
click at [496, 117] on icon at bounding box center [495, 117] width 7 height 7
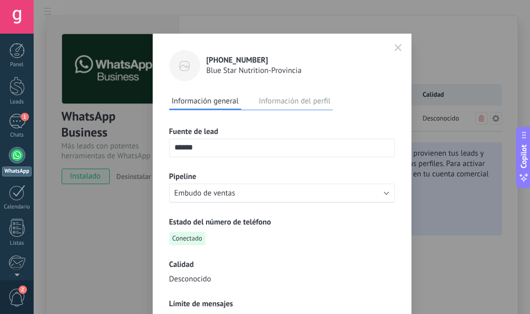
click at [322, 104] on button "Información del perfil" at bounding box center [294, 101] width 77 height 16
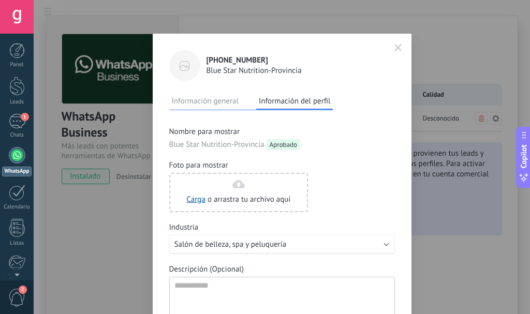
click at [217, 104] on button "Información general" at bounding box center [205, 101] width 72 height 16
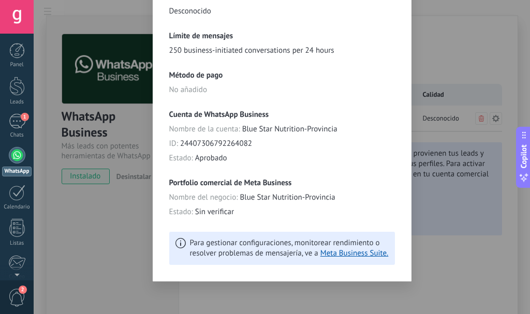
scroll to position [269, 0]
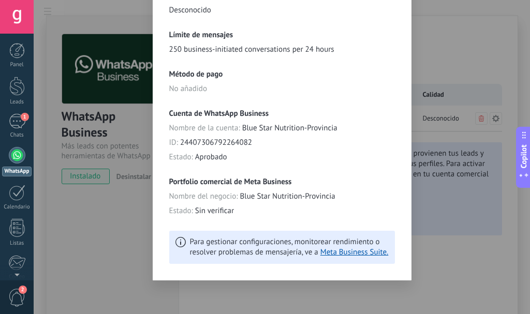
click at [98, 193] on div "[PHONE_NUMBER] Blue Star Nutrition-Provincia Información general Información de…" at bounding box center [282, 157] width 497 height 314
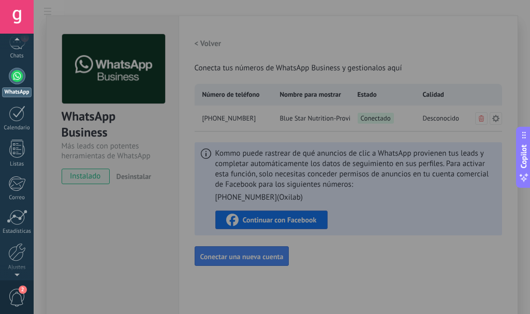
scroll to position [104, 0]
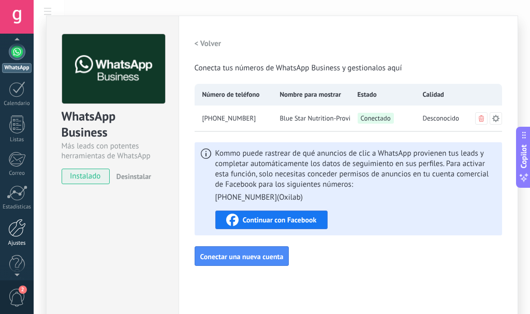
click at [21, 230] on div at bounding box center [17, 228] width 18 height 18
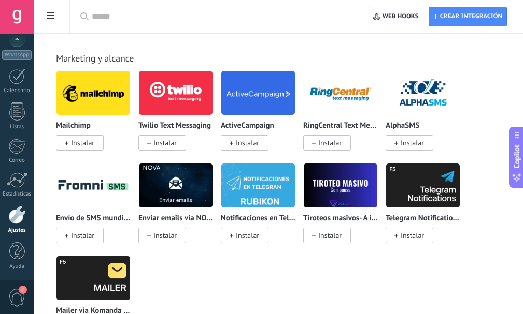
scroll to position [2072, 0]
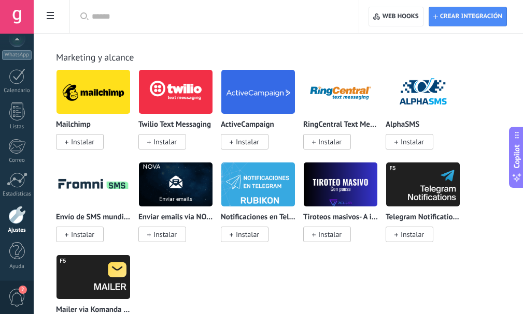
click at [139, 23] on div at bounding box center [218, 16] width 252 height 33
click at [139, 15] on input "text" at bounding box center [218, 16] width 252 height 11
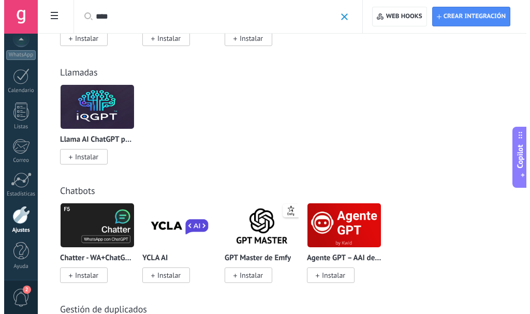
scroll to position [363, 0]
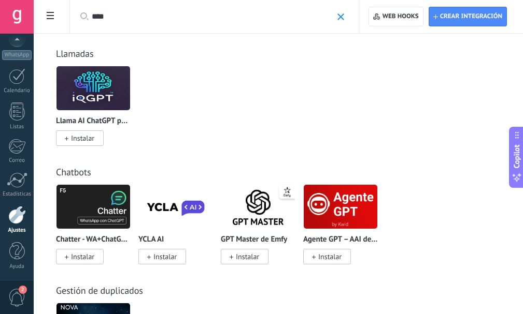
type input "****"
click at [244, 257] on span "Instalar" at bounding box center [247, 256] width 23 height 9
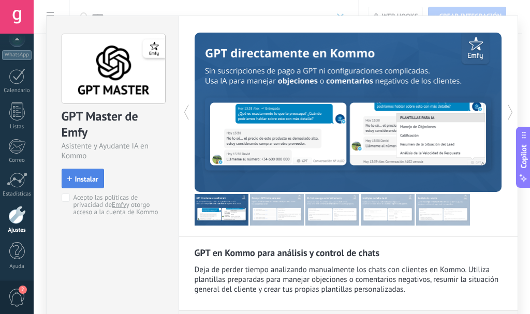
click at [81, 178] on span "Instalar" at bounding box center [86, 179] width 23 height 7
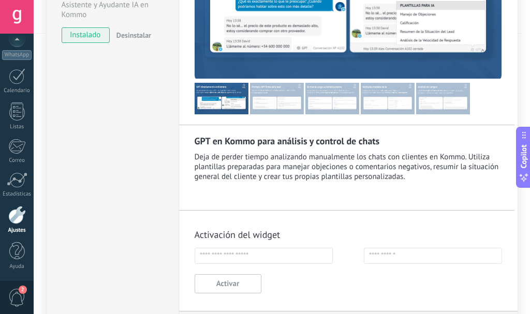
scroll to position [207, 0]
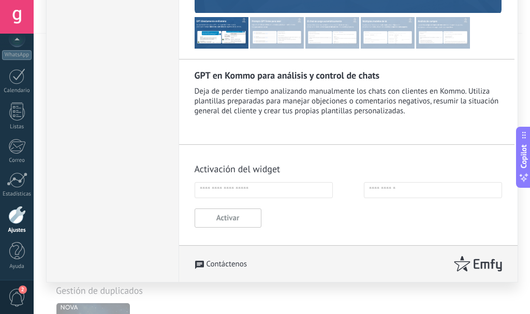
click at [266, 174] on p "Activación del widget" at bounding box center [238, 169] width 86 height 12
click at [266, 187] on input "text" at bounding box center [264, 190] width 138 height 16
type input "******"
click at [456, 189] on input "text" at bounding box center [433, 190] width 138 height 16
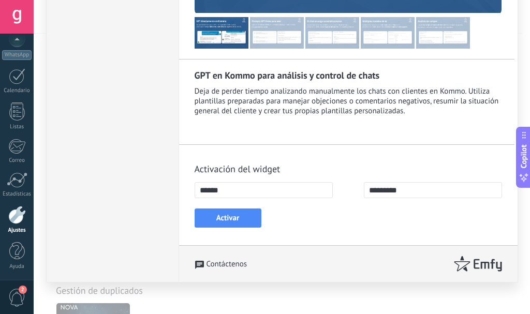
type input "*********"
click at [231, 219] on button "Activar" at bounding box center [228, 218] width 67 height 19
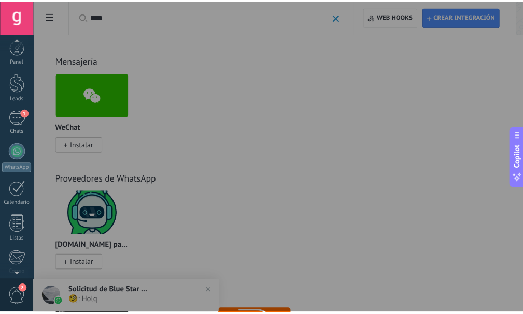
scroll to position [0, 0]
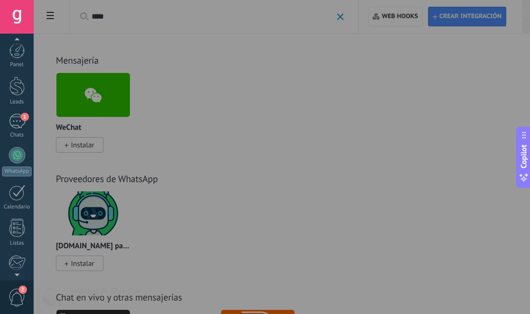
click at [278, 187] on div at bounding box center [299, 157] width 530 height 314
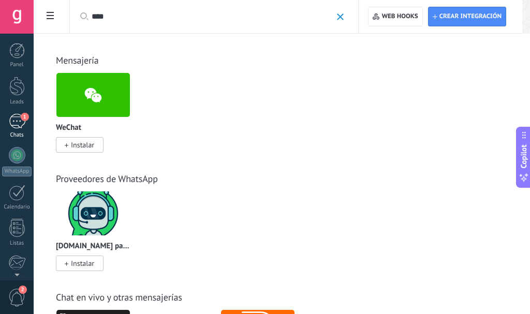
click at [24, 115] on span "1" at bounding box center [25, 117] width 8 height 8
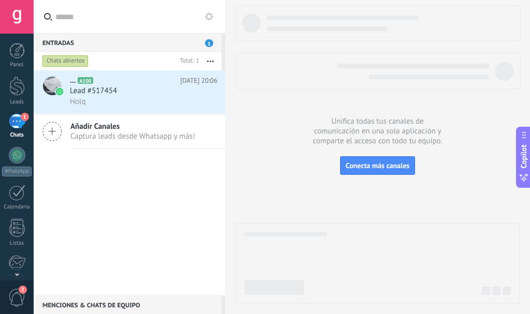
click at [212, 19] on use at bounding box center [209, 16] width 8 height 8
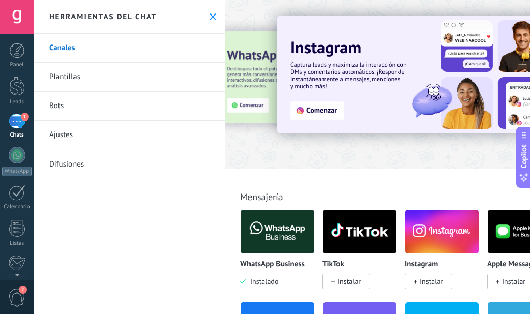
click at [96, 98] on link "Bots" at bounding box center [130, 106] width 192 height 29
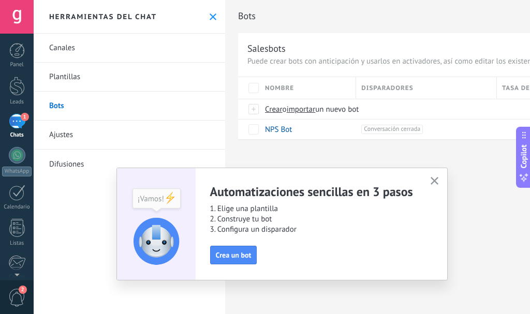
click at [436, 177] on button "button" at bounding box center [434, 182] width 13 height 14
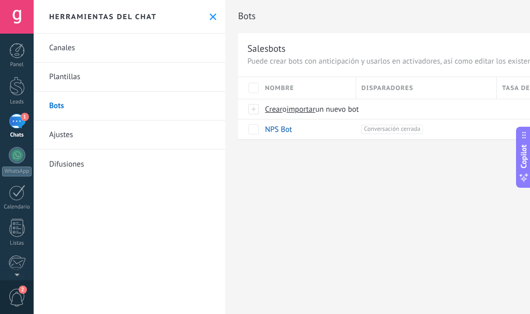
click at [78, 80] on link "Plantillas" at bounding box center [130, 77] width 192 height 29
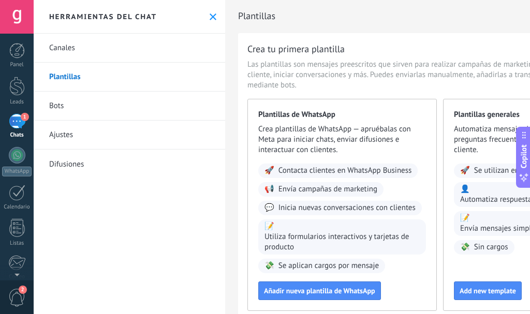
click at [80, 53] on link "Canales" at bounding box center [130, 48] width 192 height 29
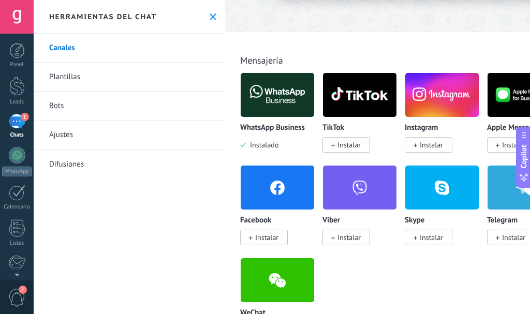
scroll to position [155, 0]
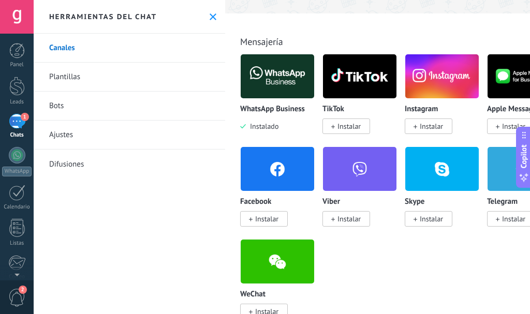
click at [69, 81] on link "Plantillas" at bounding box center [130, 77] width 192 height 29
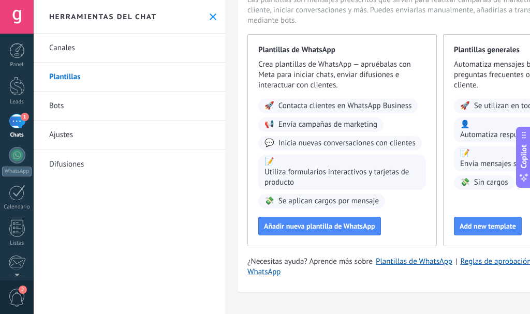
scroll to position [13, 0]
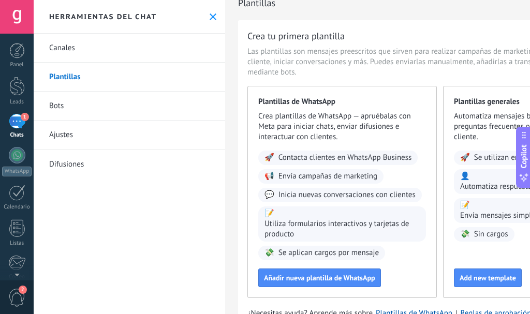
click at [80, 105] on link "Bots" at bounding box center [130, 106] width 192 height 29
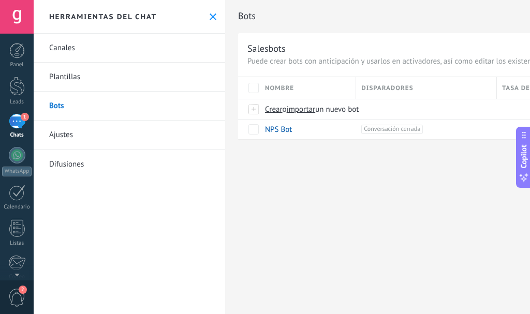
click at [79, 137] on link "Ajustes" at bounding box center [130, 135] width 192 height 29
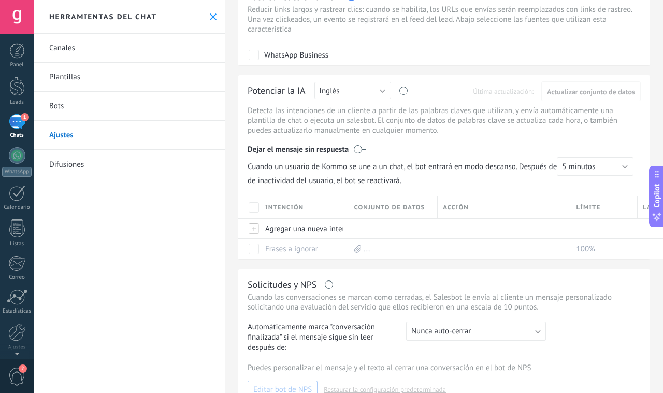
scroll to position [52, 0]
drag, startPoint x: 588, startPoint y: 6, endPoint x: 228, endPoint y: 234, distance: 426.3
click at [228, 234] on div "Ajustes Cancelar Guardar Rastrear clics en links Reducir links largos y rastrea…" at bounding box center [444, 266] width 438 height 637
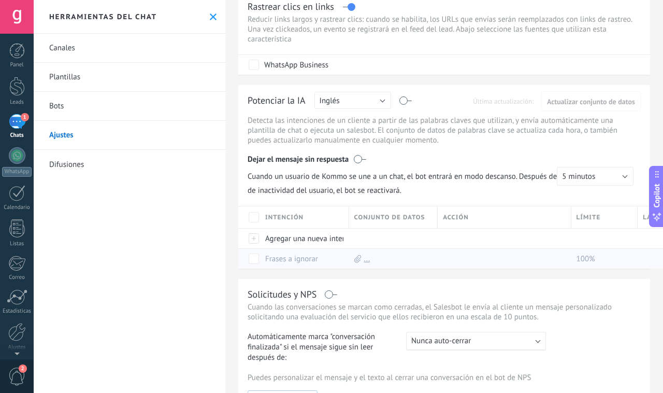
scroll to position [65, 0]
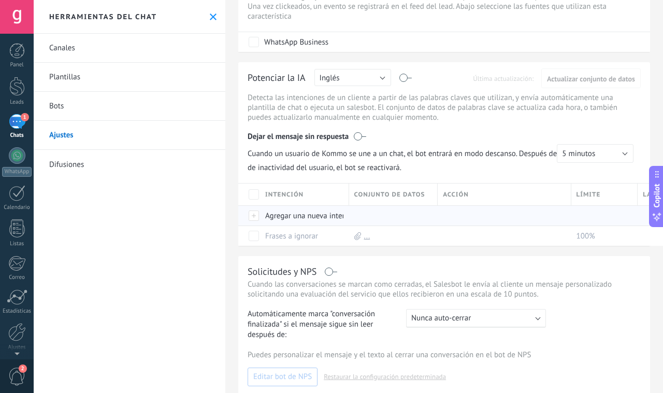
click at [318, 216] on div "Agregar una nueva intención" at bounding box center [302, 216] width 84 height 20
drag, startPoint x: 233, startPoint y: 137, endPoint x: 342, endPoint y: 93, distance: 117.3
click at [242, 132] on div "Ajustes Cancelar Guardar Rastrear clics en links Reducir links largos y rastrea…" at bounding box center [444, 253] width 438 height 637
click at [373, 79] on button "Inglés" at bounding box center [352, 77] width 77 height 17
click at [348, 110] on span "Español" at bounding box center [347, 114] width 79 height 10
